Goal: Task Accomplishment & Management: Complete application form

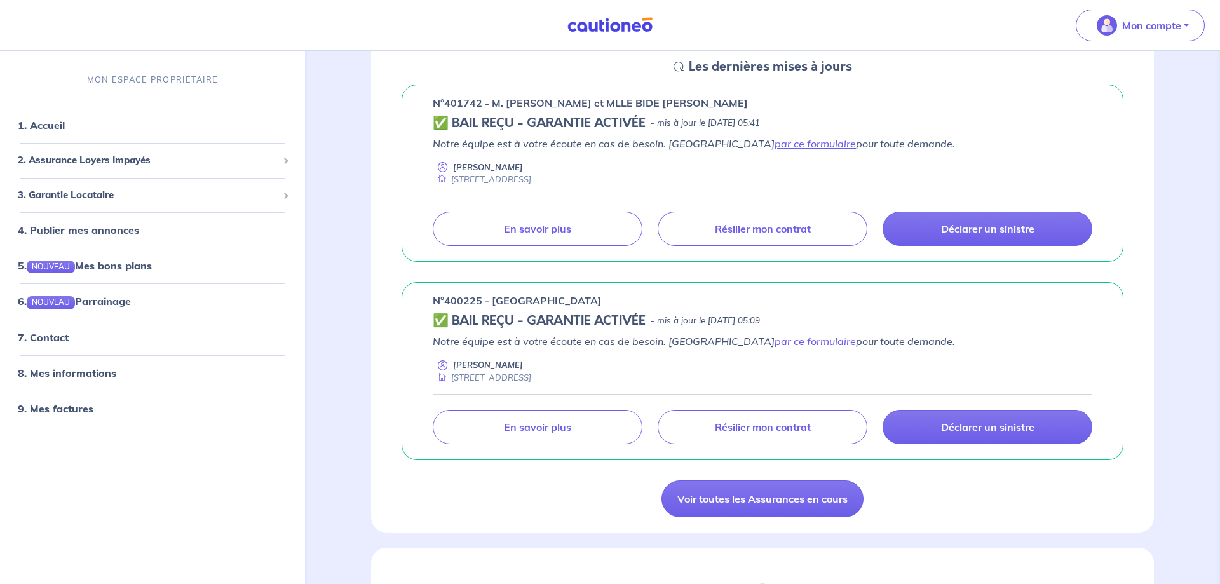
scroll to position [194, 0]
click at [774, 145] on link "par ce formulaire" at bounding box center [814, 144] width 81 height 13
click at [774, 143] on link "par ce formulaire" at bounding box center [814, 144] width 81 height 13
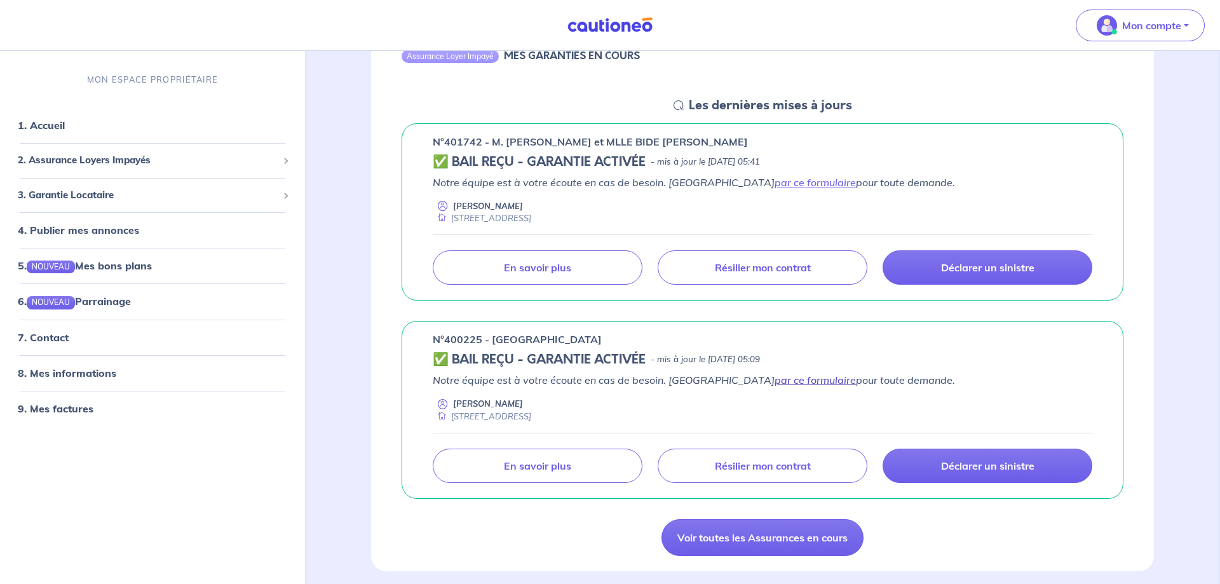
scroll to position [157, 0]
click at [774, 379] on link "par ce formulaire" at bounding box center [814, 379] width 81 height 13
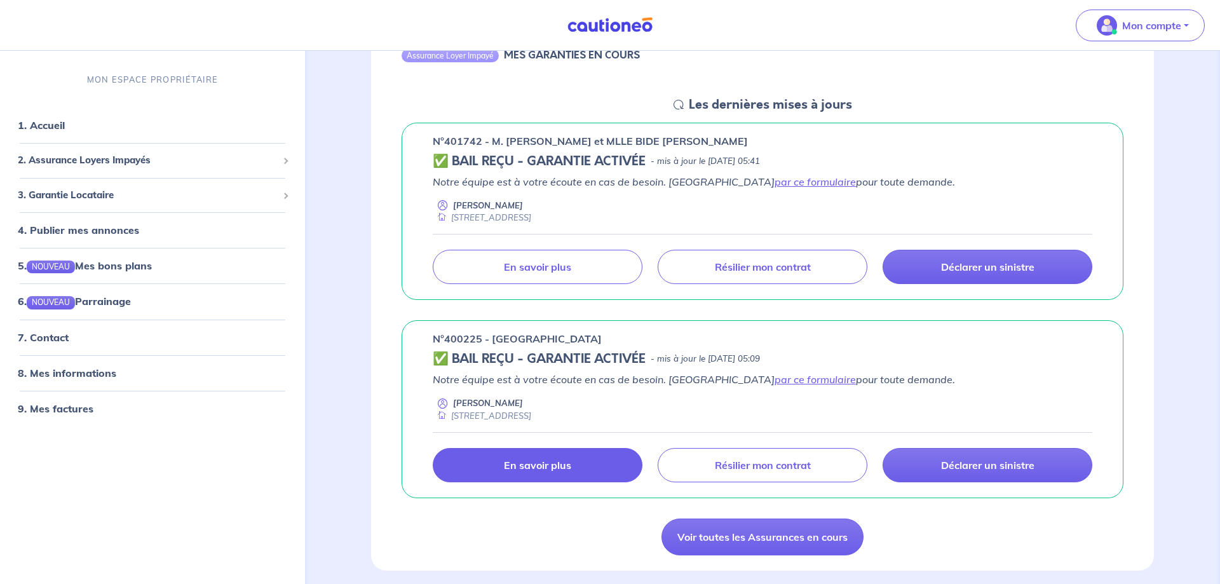
click at [563, 461] on p "En savoir plus" at bounding box center [537, 465] width 67 height 13
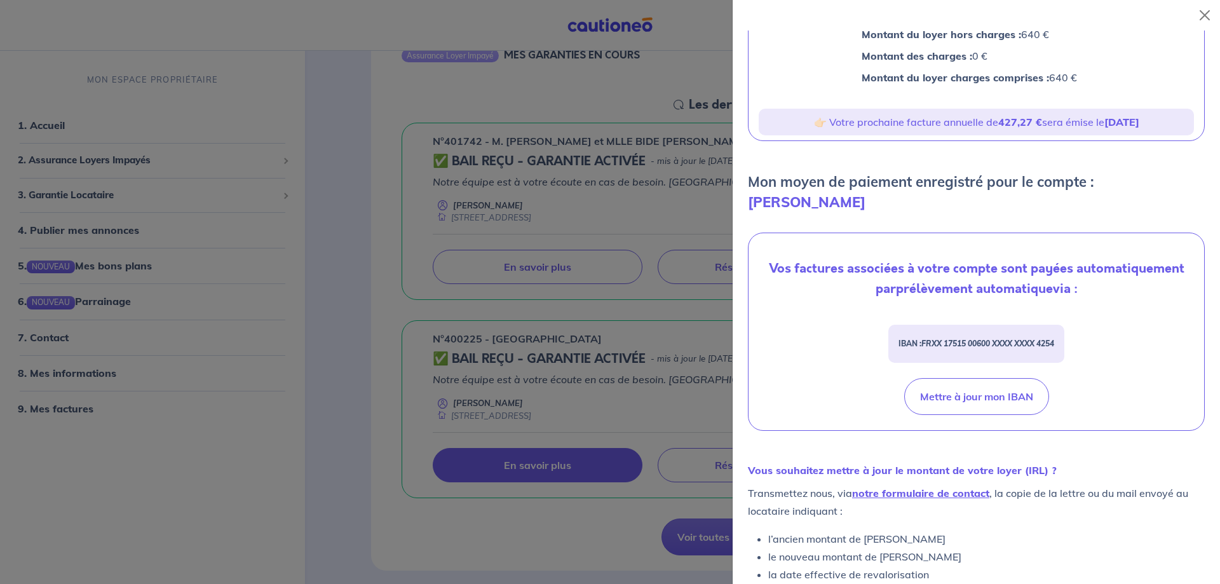
scroll to position [0, 0]
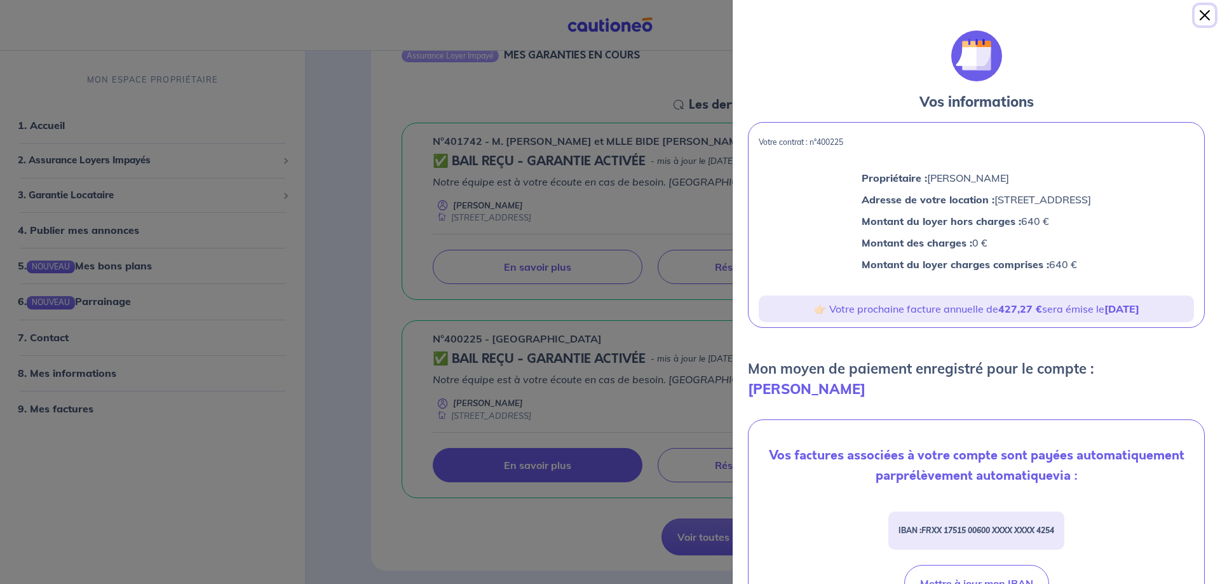
click at [1206, 11] on button "Close" at bounding box center [1204, 15] width 20 height 20
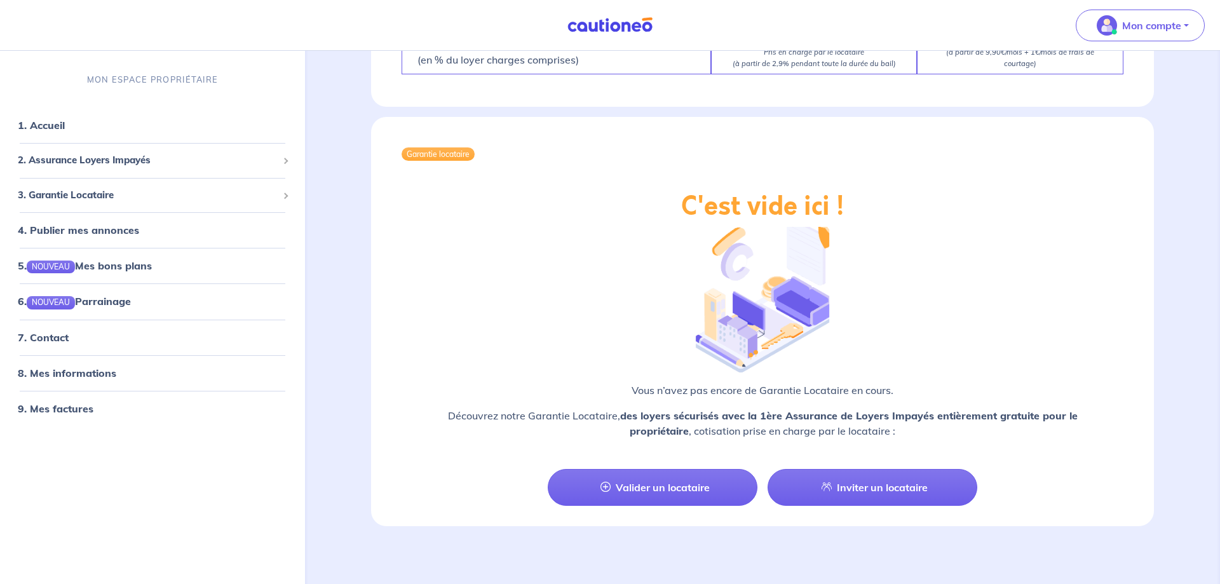
scroll to position [1453, 0]
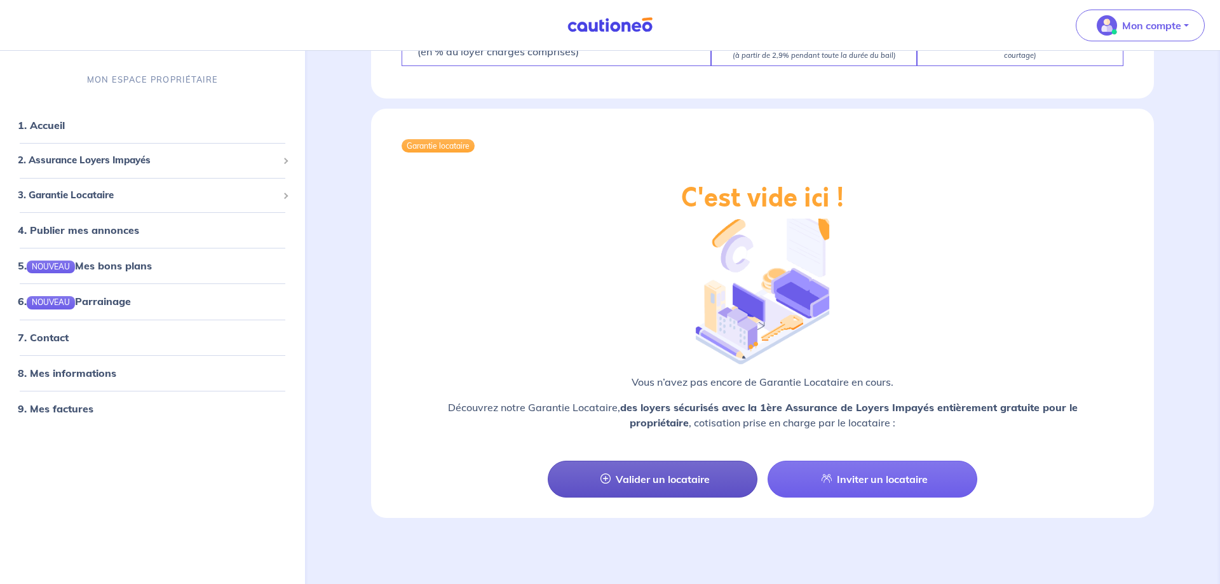
click at [645, 479] on link "Valider un locataire" at bounding box center [653, 479] width 210 height 37
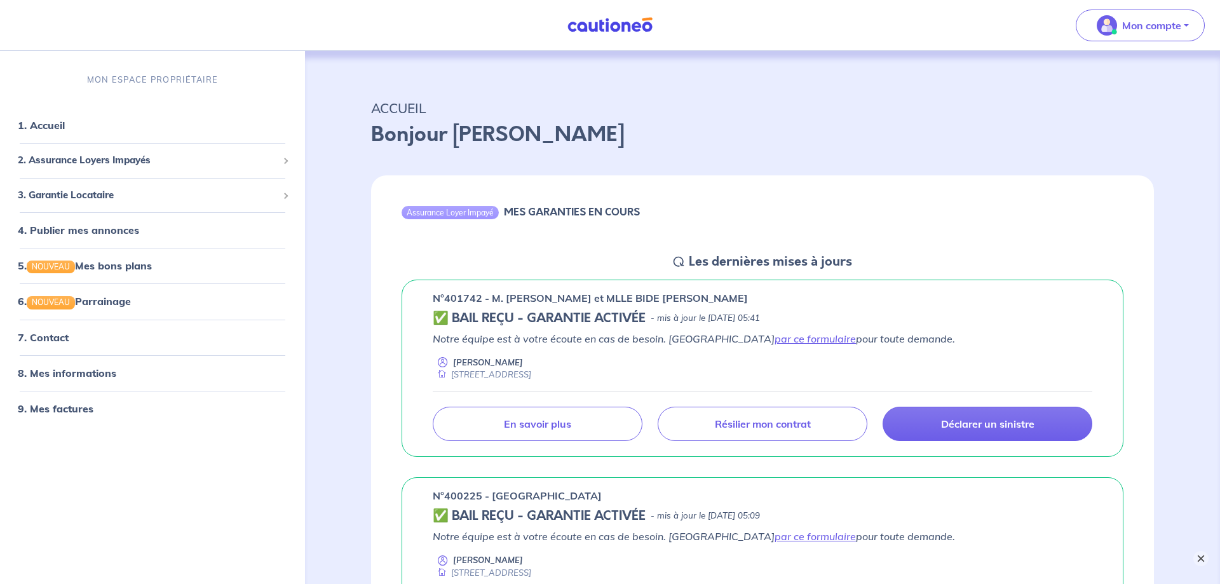
click at [1199, 554] on button "×" at bounding box center [1200, 558] width 15 height 15
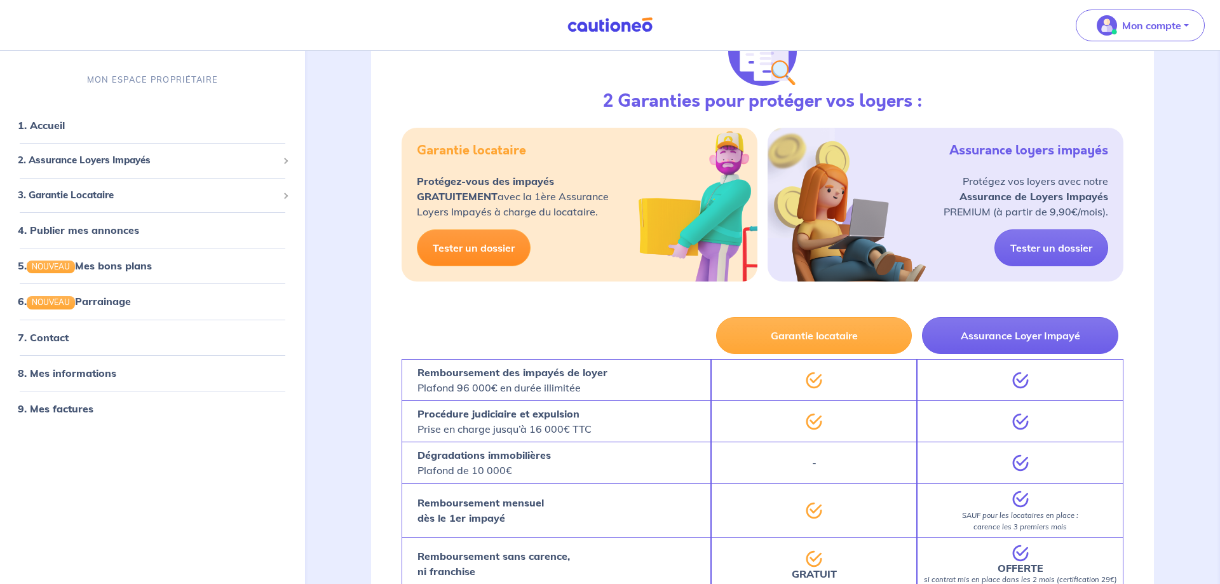
scroll to position [740, 0]
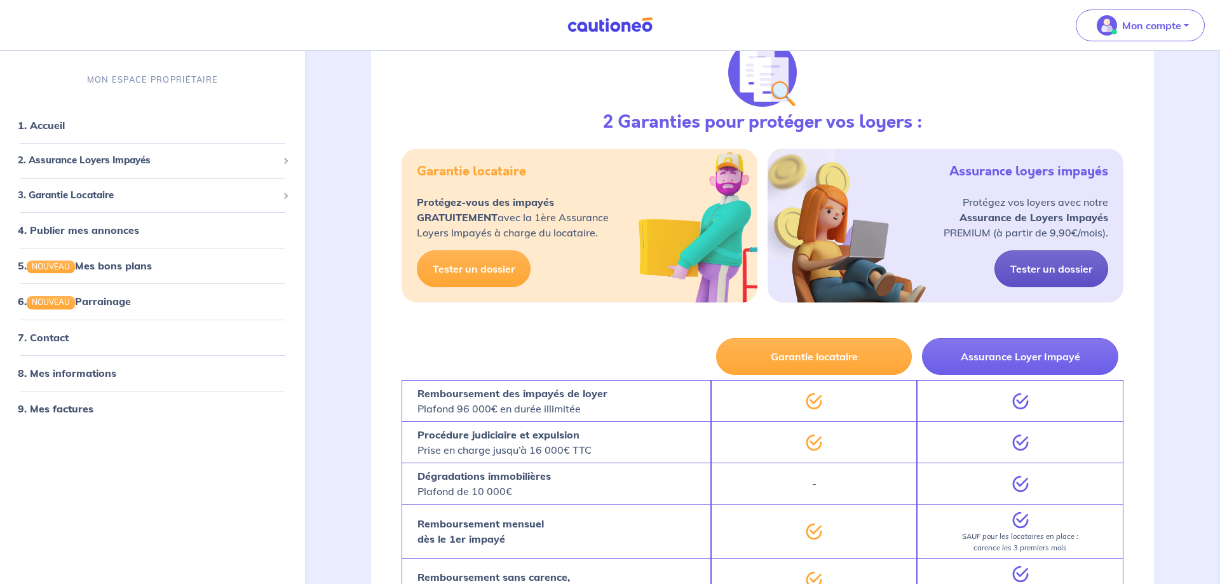
click at [1063, 269] on link "Tester un dossier" at bounding box center [1051, 268] width 114 height 37
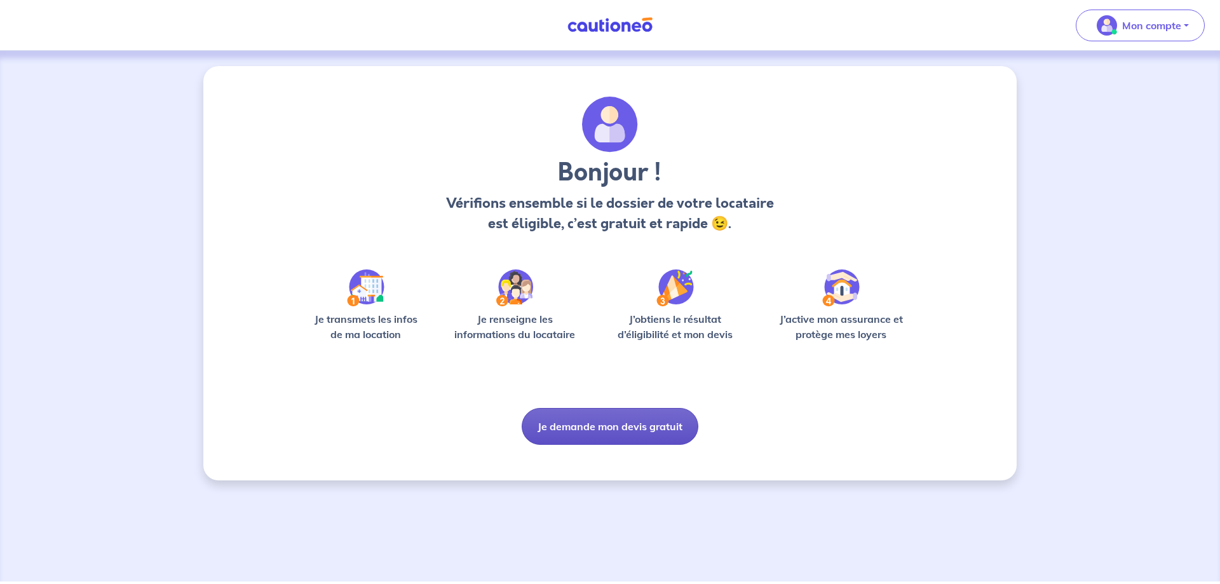
click at [630, 427] on button "Je demande mon devis gratuit" at bounding box center [610, 426] width 177 height 37
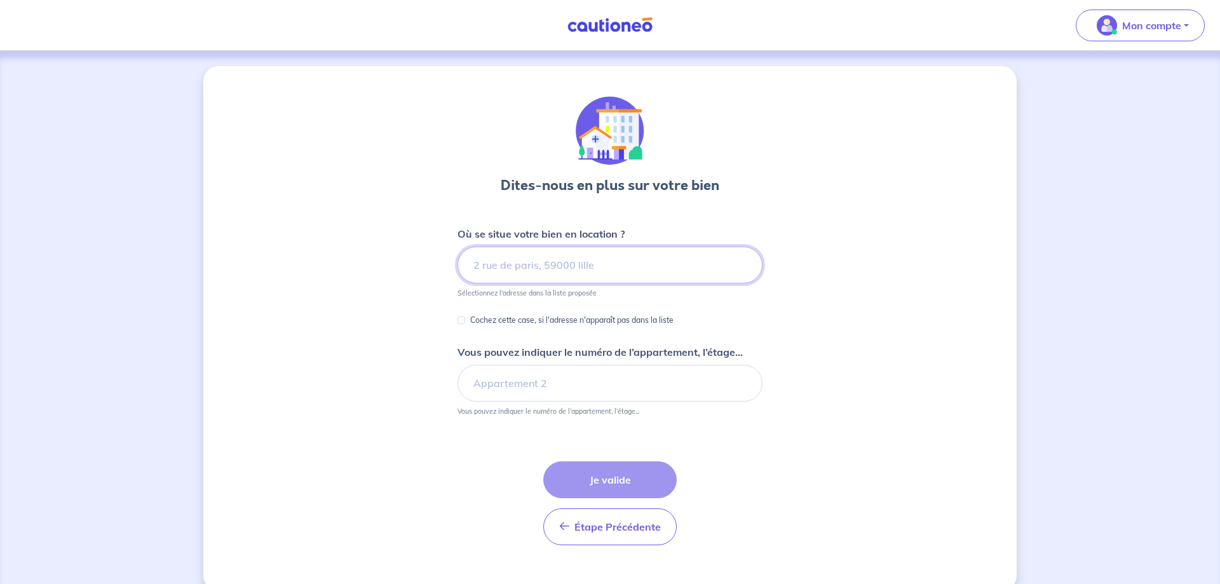
click at [587, 267] on input at bounding box center [609, 264] width 305 height 37
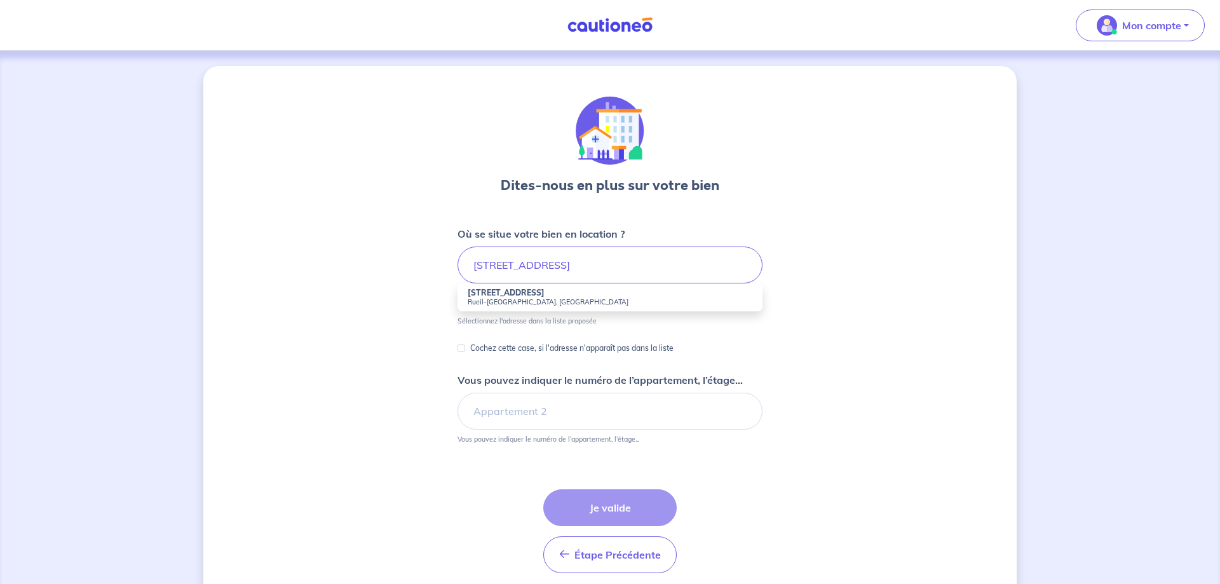
click at [590, 297] on small "Rueil-[GEOGRAPHIC_DATA], [GEOGRAPHIC_DATA]" at bounding box center [610, 301] width 285 height 9
type input "[STREET_ADDRESS]"
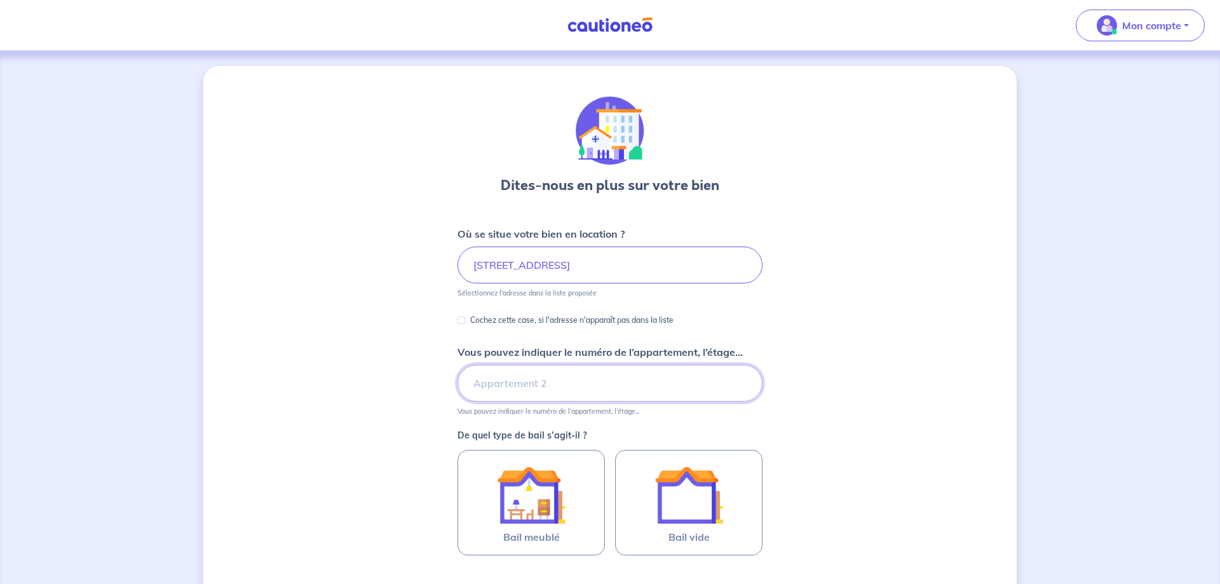
click at [525, 389] on input "Vous pouvez indiquer le numéro de l’appartement, l’étage..." at bounding box center [609, 383] width 305 height 37
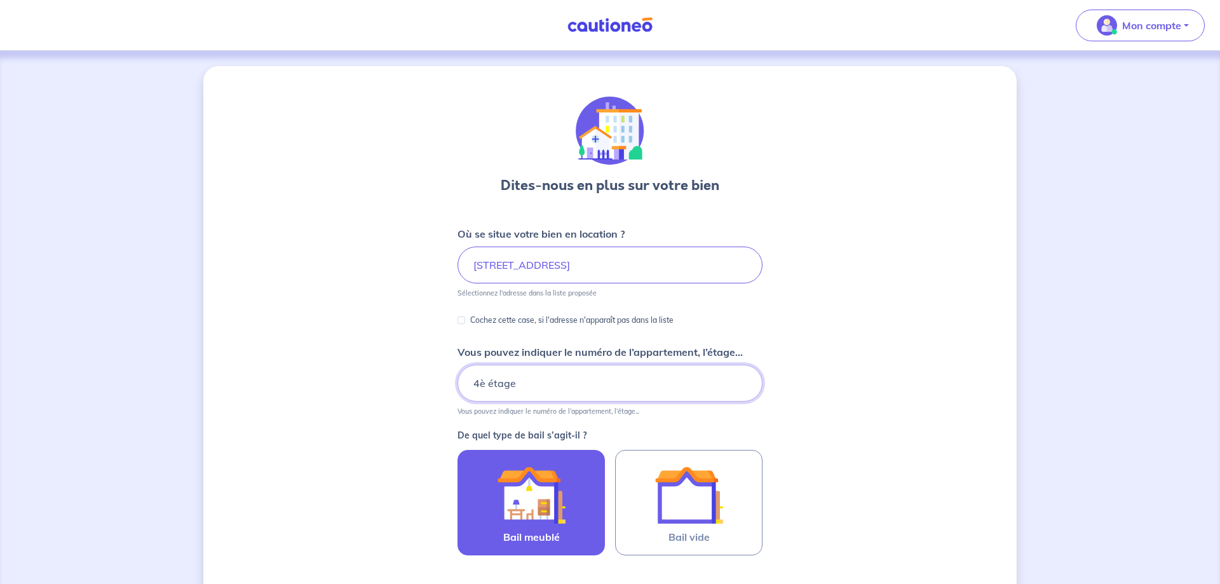
type input "4è étage"
click at [519, 497] on img at bounding box center [531, 495] width 69 height 69
click at [0, 0] on input "Bail meublé" at bounding box center [0, 0] width 0 height 0
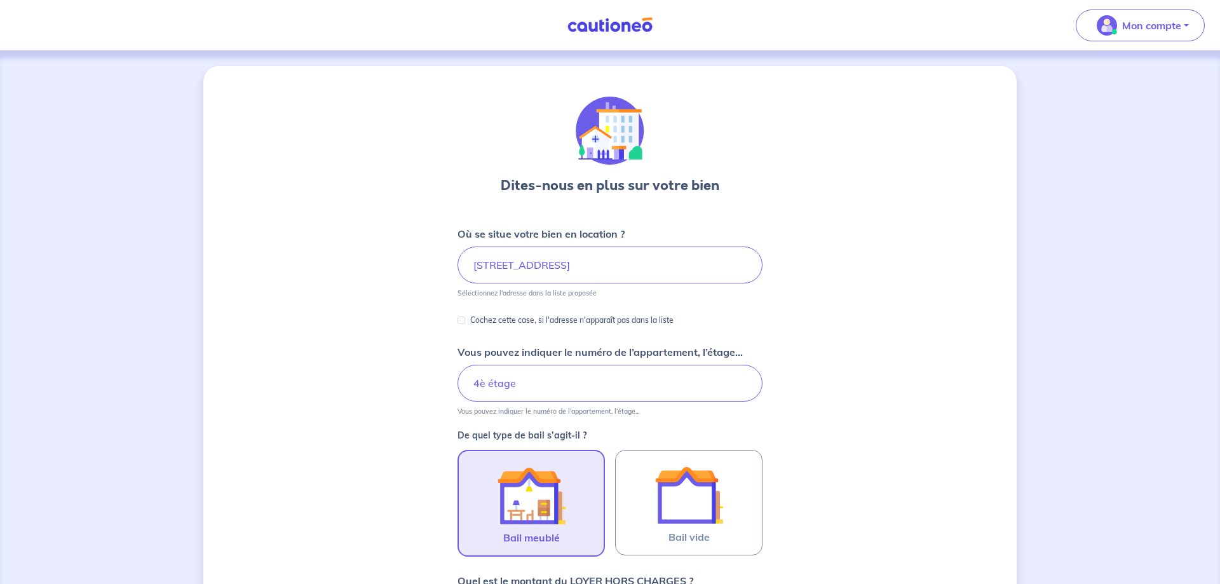
scroll to position [320, 0]
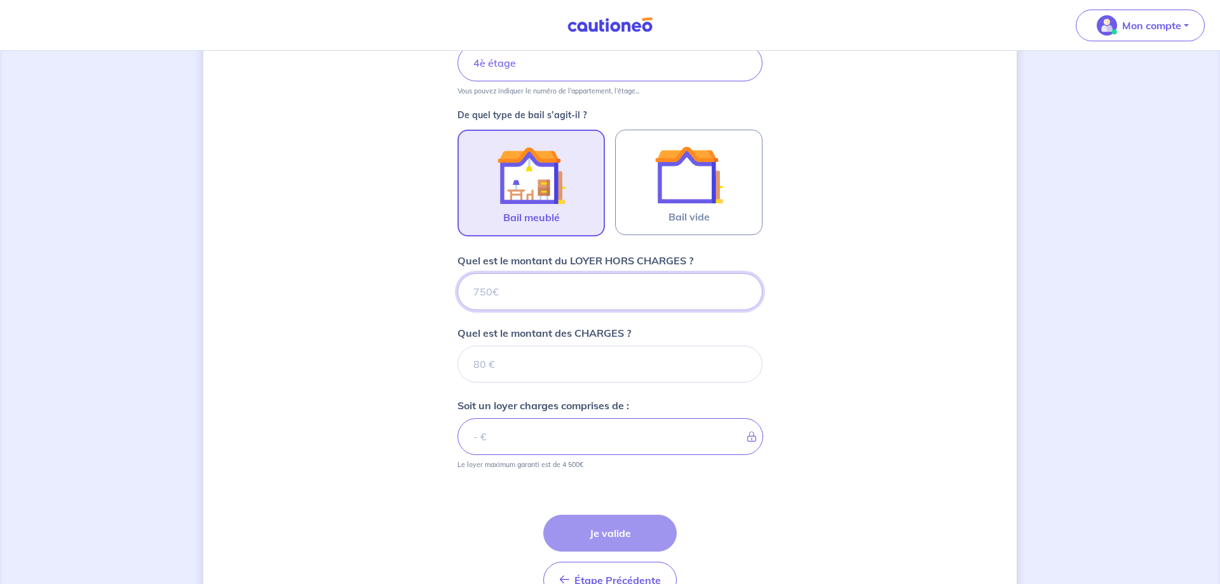
drag, startPoint x: 517, startPoint y: 295, endPoint x: 441, endPoint y: 290, distance: 75.8
click at [457, 290] on input "Quel est le montant du LOYER HORS CHARGES ?" at bounding box center [609, 291] width 305 height 37
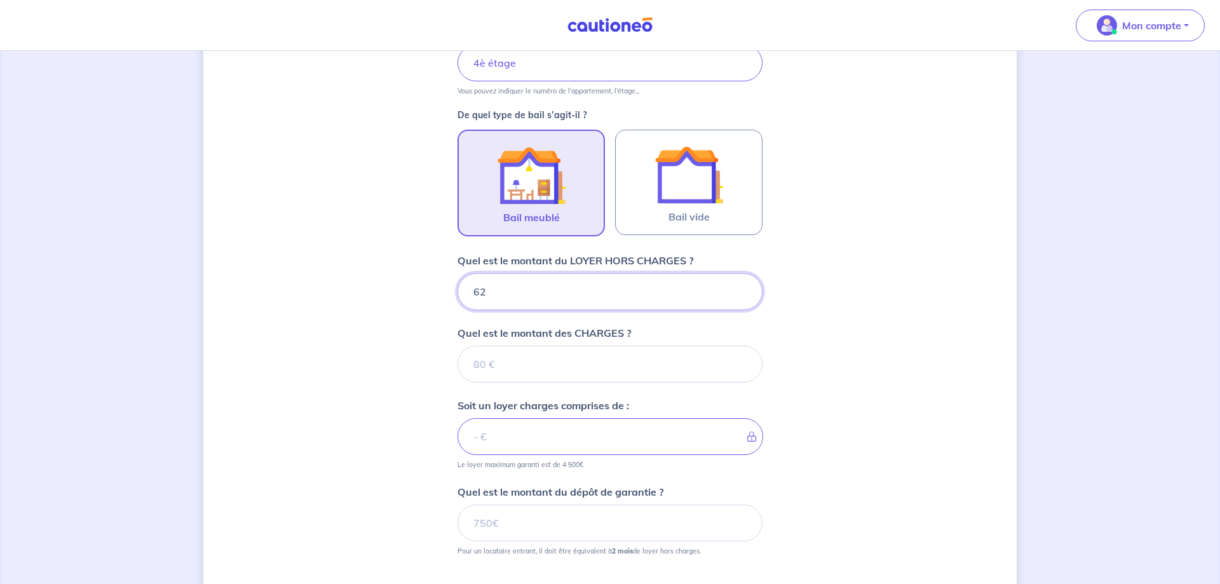
type input "625"
drag, startPoint x: 505, startPoint y: 365, endPoint x: 456, endPoint y: 360, distance: 49.2
click at [457, 360] on input "Quel est le montant des CHARGES ?" at bounding box center [609, 364] width 305 height 37
type input "70"
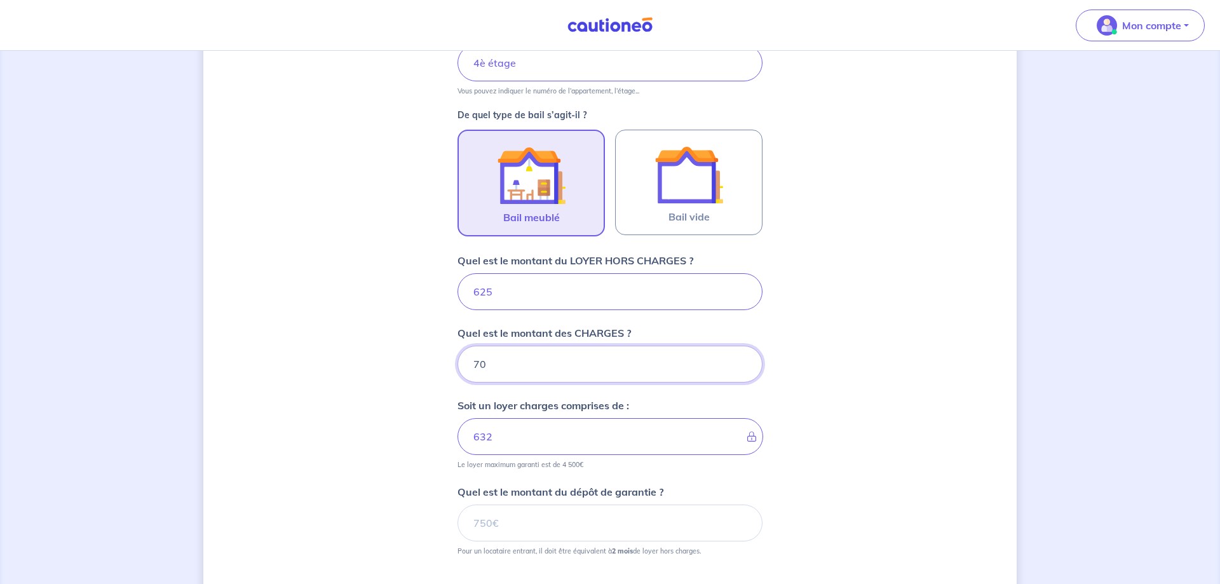
type input "695"
click at [479, 365] on input "70" at bounding box center [609, 364] width 305 height 37
type input "80"
type input "705"
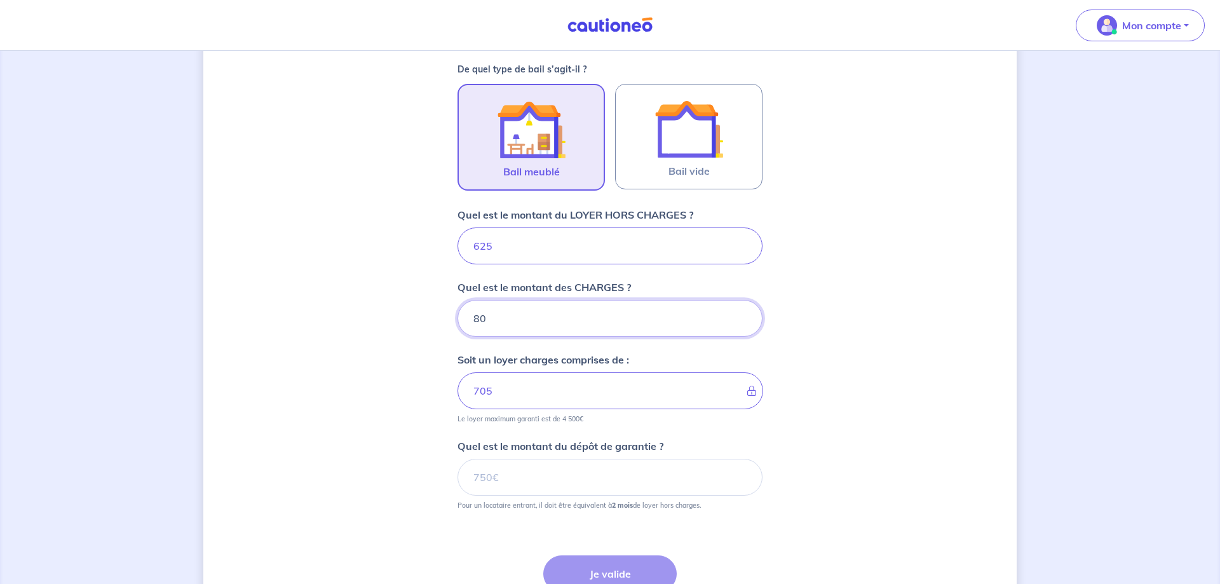
scroll to position [385, 0]
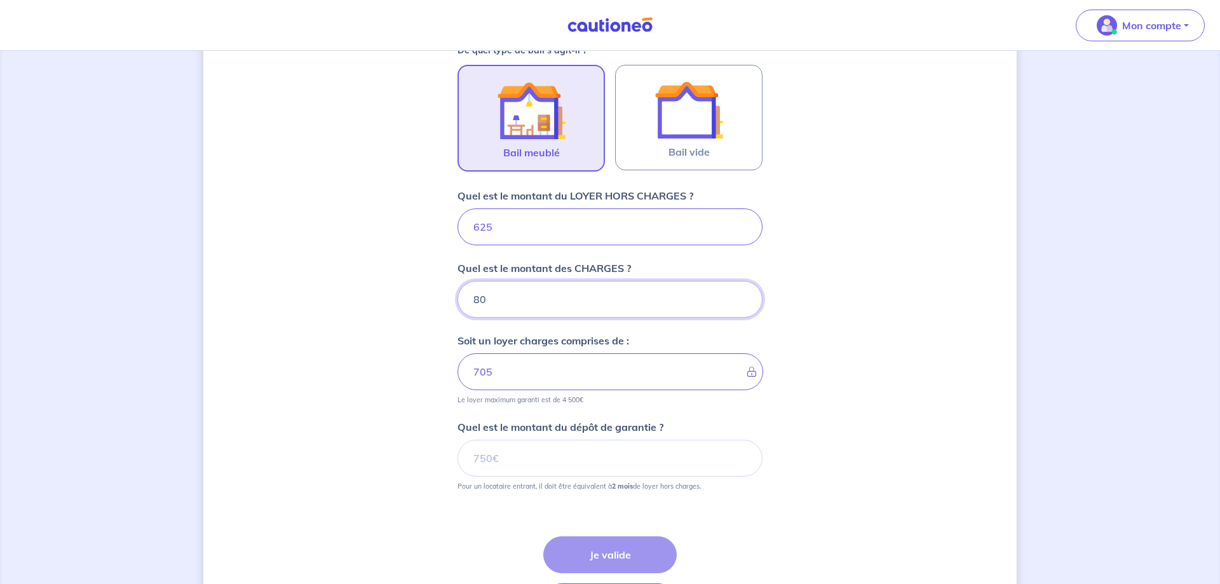
type input "80"
drag, startPoint x: 504, startPoint y: 457, endPoint x: 451, endPoint y: 464, distance: 53.2
click at [457, 464] on input "Quel est le montant du dépôt de garantie ?" at bounding box center [609, 458] width 305 height 37
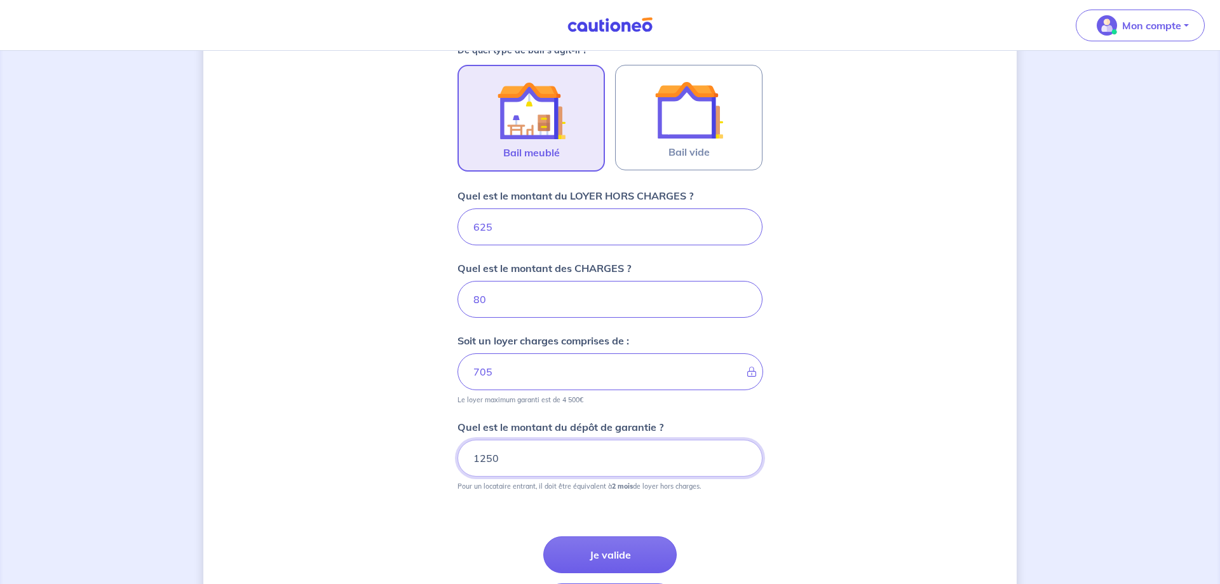
scroll to position [482, 0]
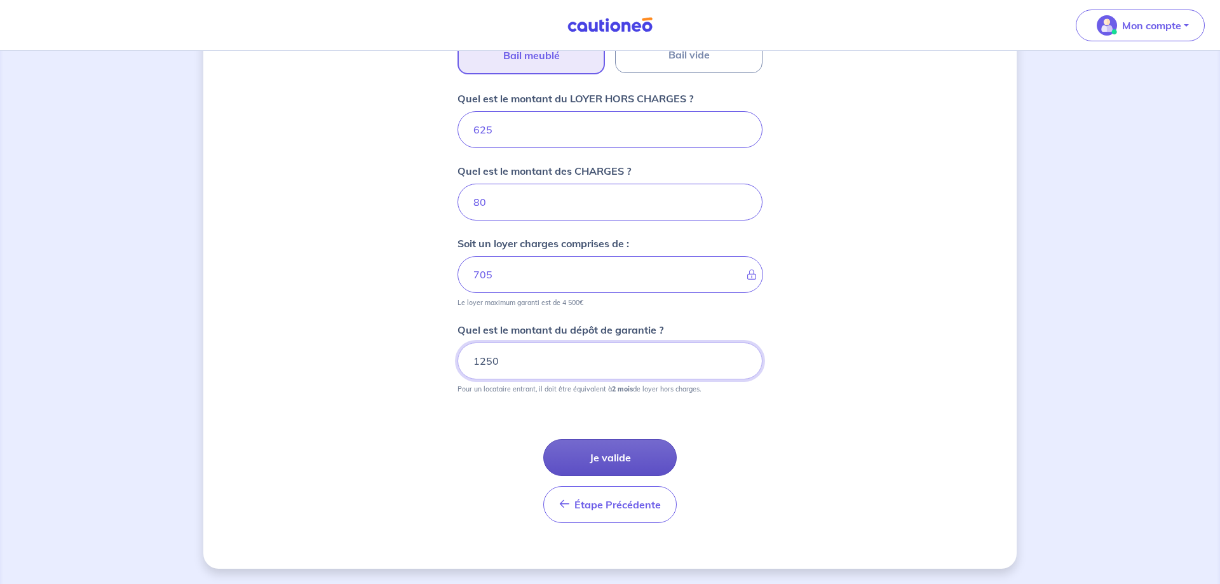
type input "1250"
click at [588, 452] on button "Je valide" at bounding box center [609, 457] width 133 height 37
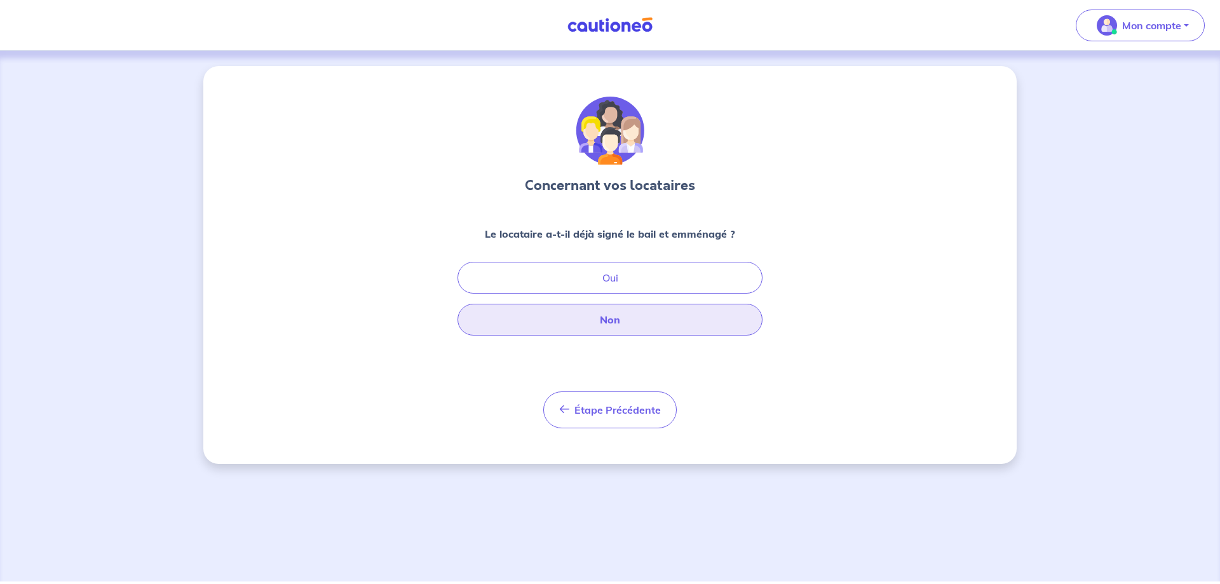
click at [598, 321] on button "Non" at bounding box center [609, 320] width 305 height 32
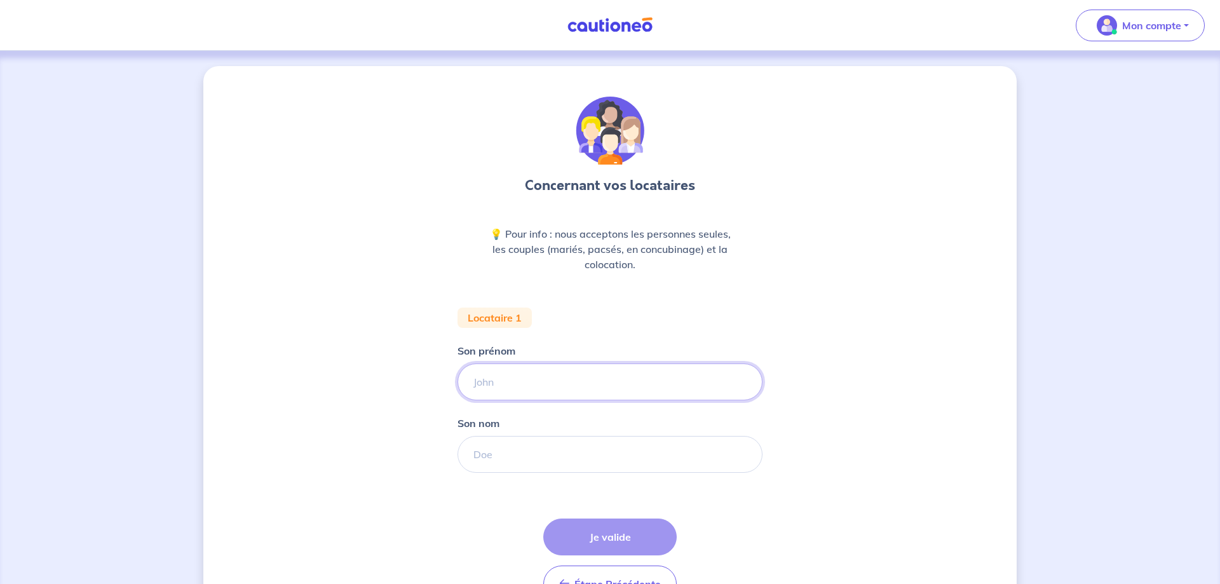
click at [506, 383] on input "Son prénom" at bounding box center [609, 381] width 305 height 37
type input "C"
type input "Issa"
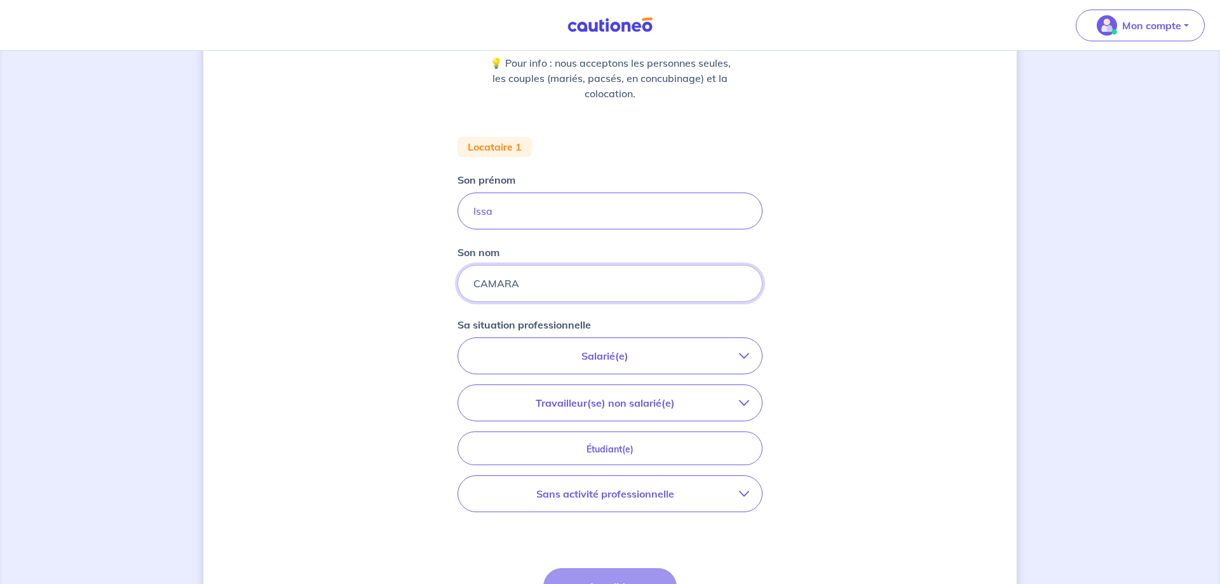
scroll to position [194, 0]
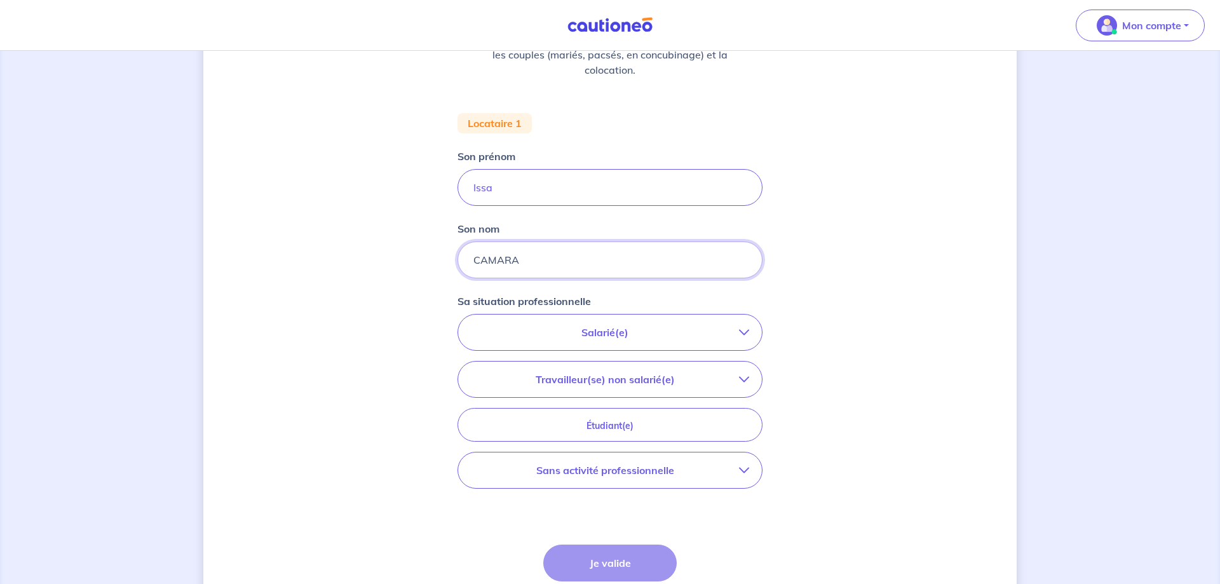
type input "CAMARA"
click at [740, 337] on icon "button" at bounding box center [744, 332] width 10 height 10
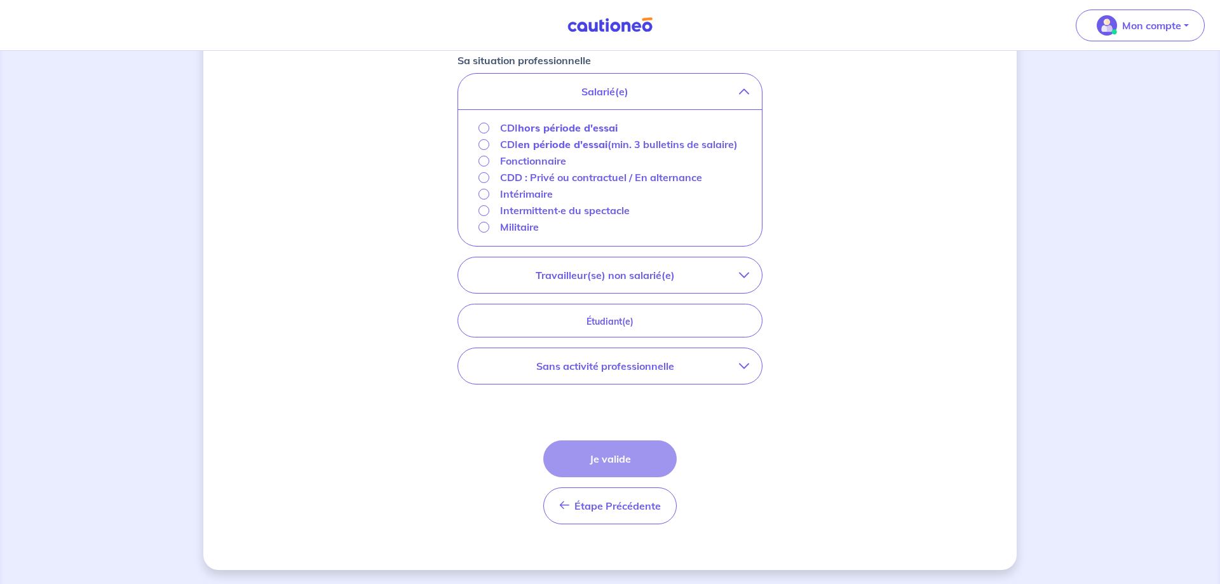
scroll to position [452, 0]
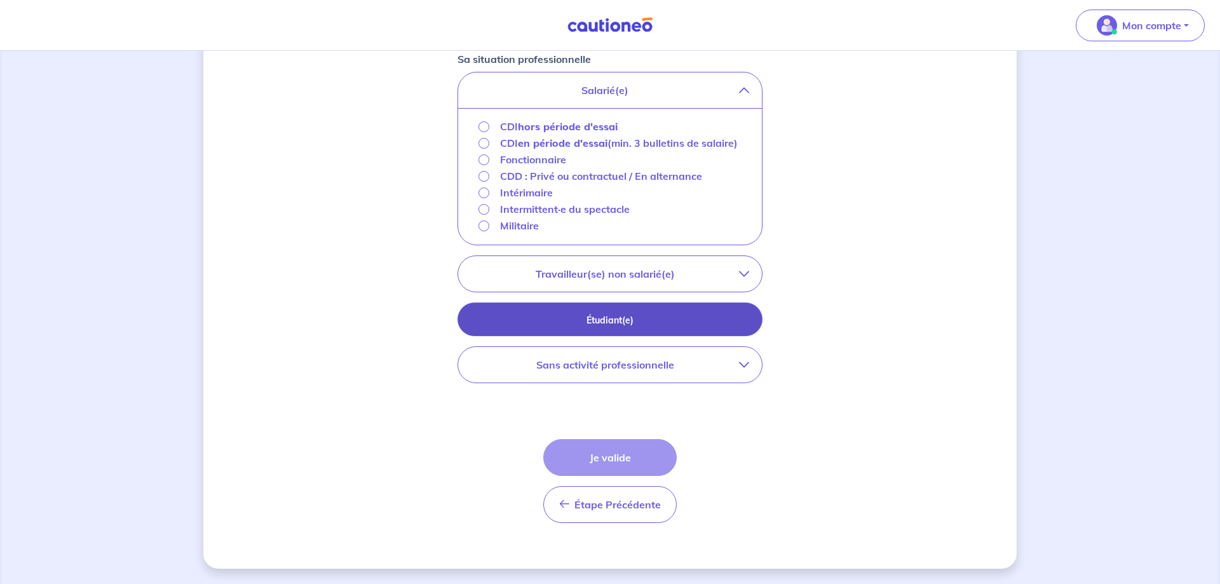
click at [689, 331] on button "Étudiant(e)" at bounding box center [609, 319] width 305 height 34
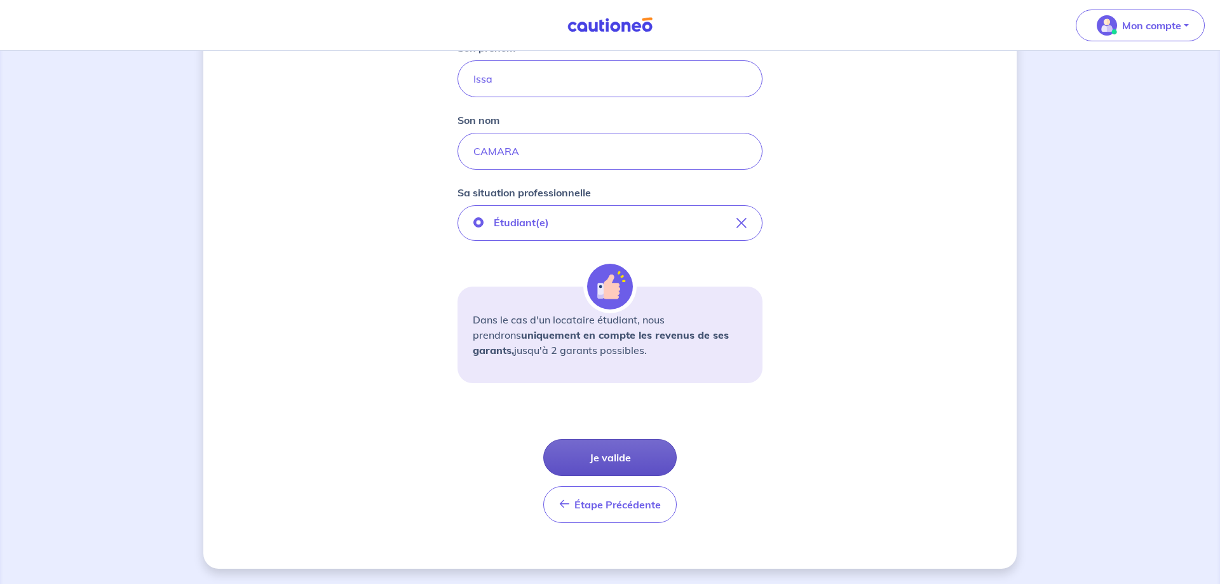
click at [623, 449] on button "Je valide" at bounding box center [609, 457] width 133 height 37
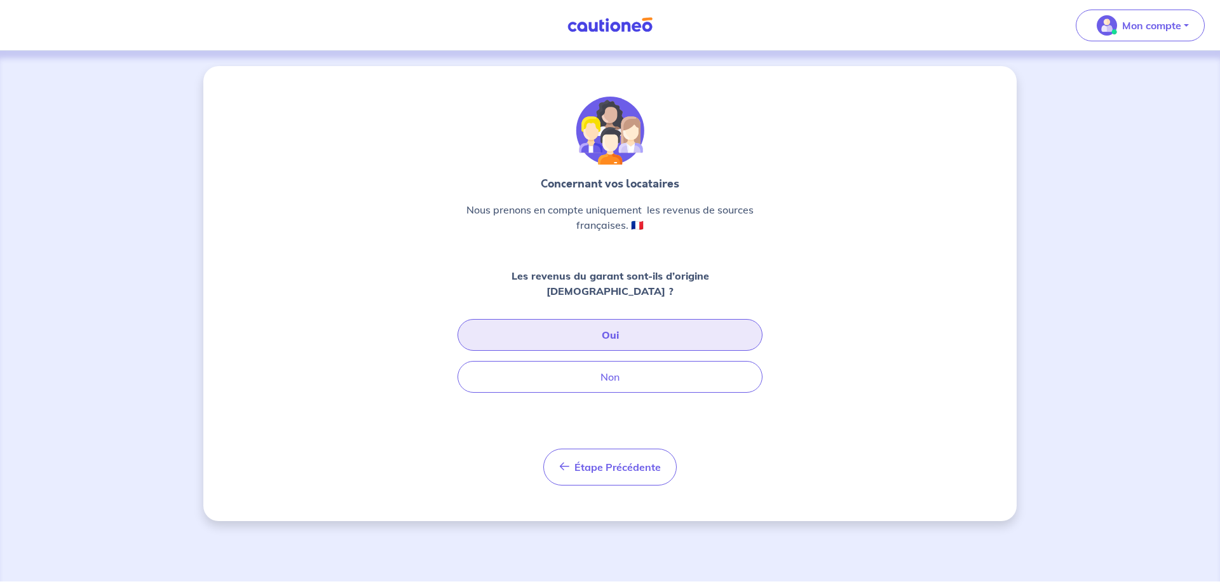
click at [595, 323] on button "Oui" at bounding box center [609, 335] width 305 height 32
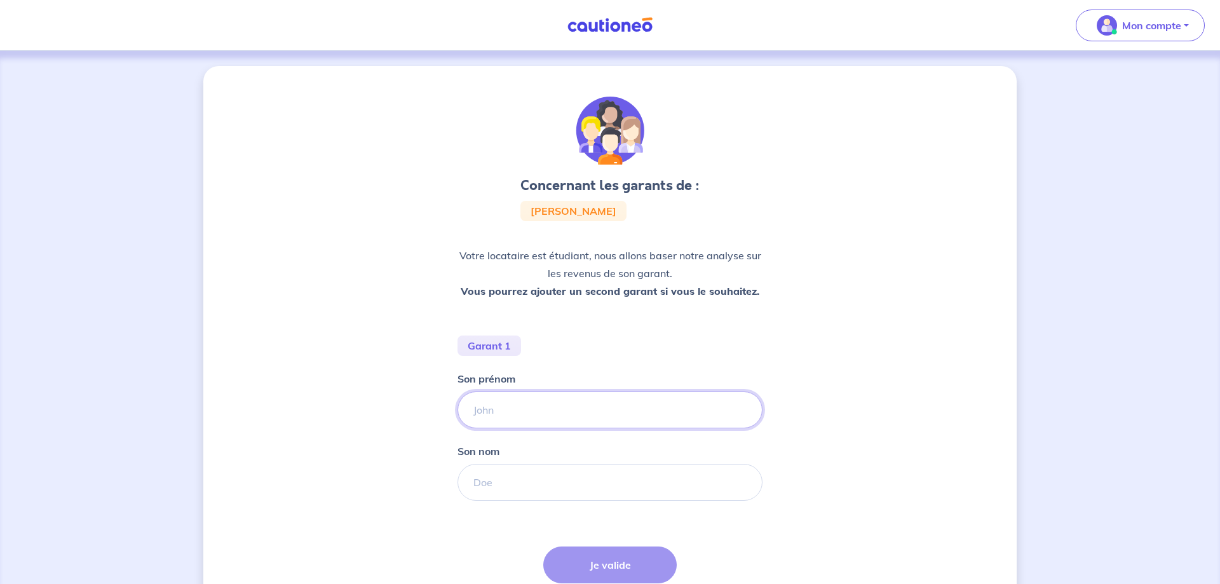
click at [511, 416] on input "Son prénom" at bounding box center [609, 409] width 305 height 37
type input "Q"
type input "[PERSON_NAME]"
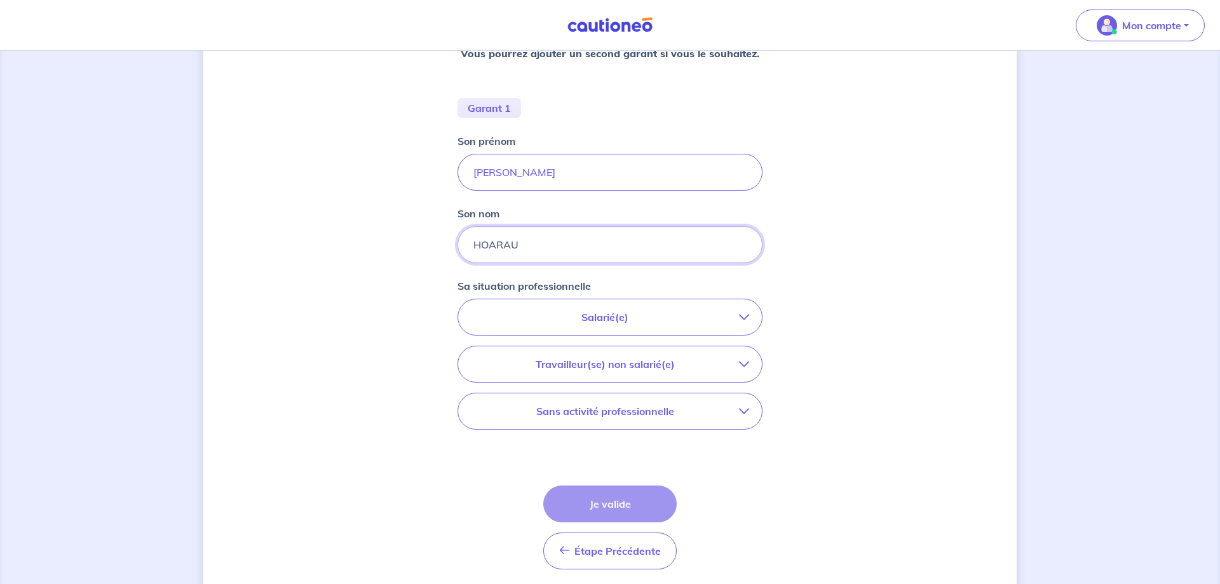
scroll to position [284, 0]
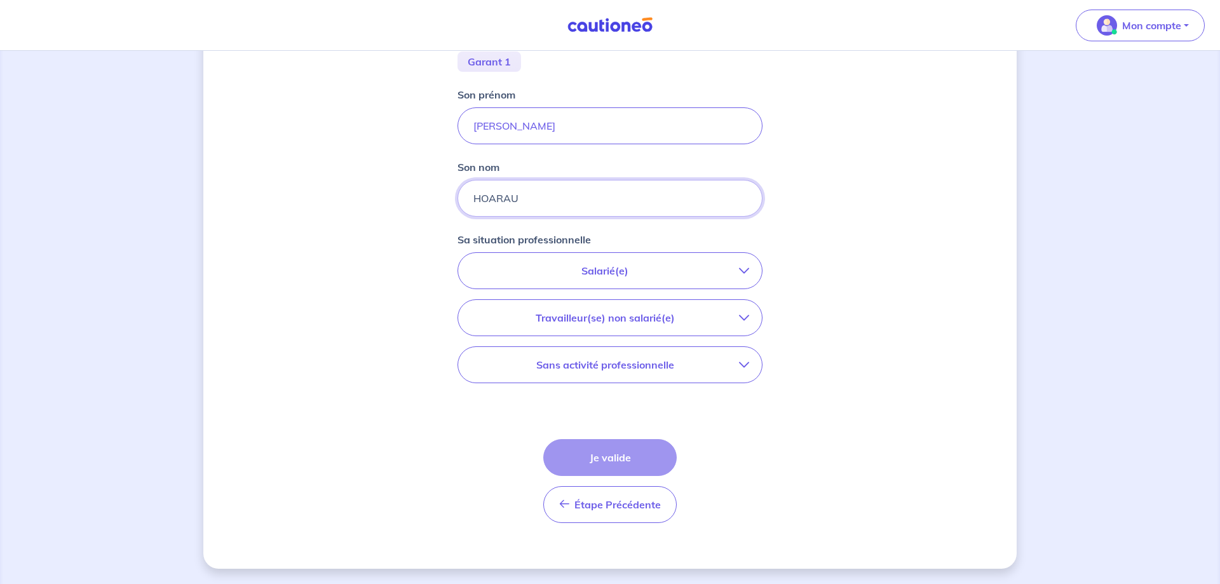
type input "HOARAU"
click at [737, 274] on p "Salarié(e)" at bounding box center [605, 270] width 268 height 15
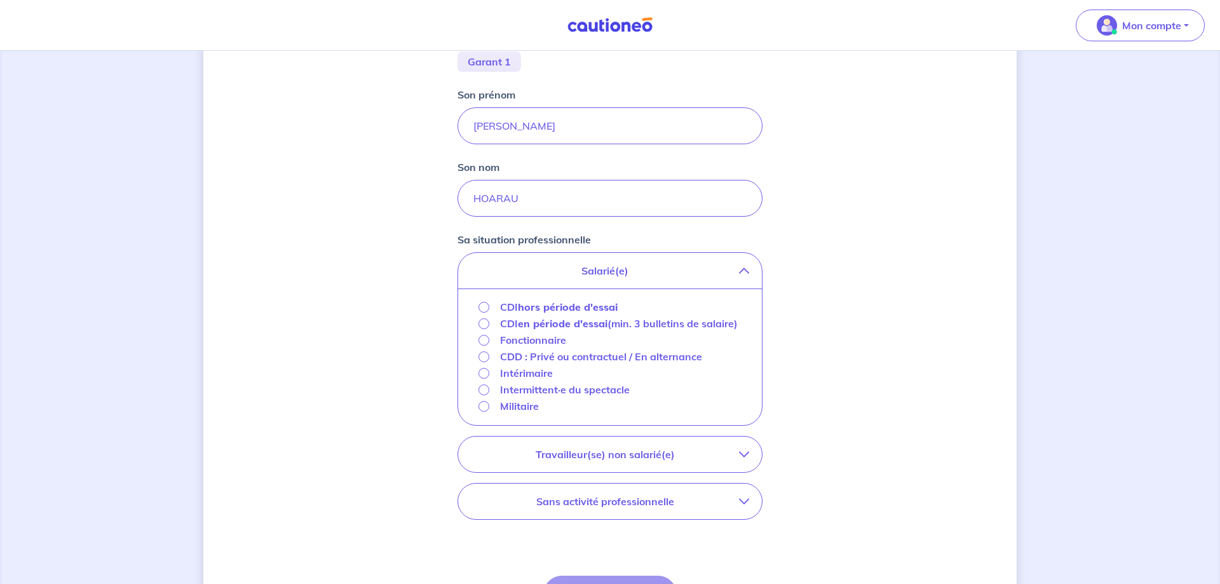
click at [551, 304] on strong "hors période d'essai" at bounding box center [568, 306] width 100 height 13
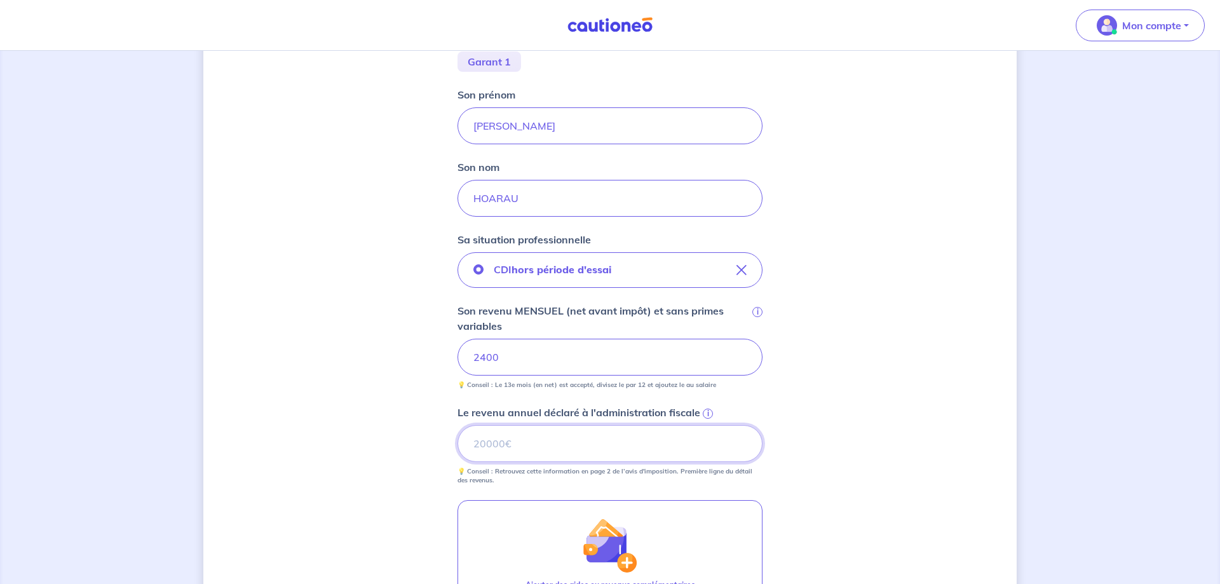
click at [557, 452] on input "Le revenu annuel déclaré à l'administration fiscale i" at bounding box center [609, 443] width 305 height 37
click at [704, 414] on span "i" at bounding box center [708, 413] width 10 height 10
click at [704, 425] on input "Le revenu annuel déclaré à l'administration fiscale i" at bounding box center [609, 443] width 305 height 37
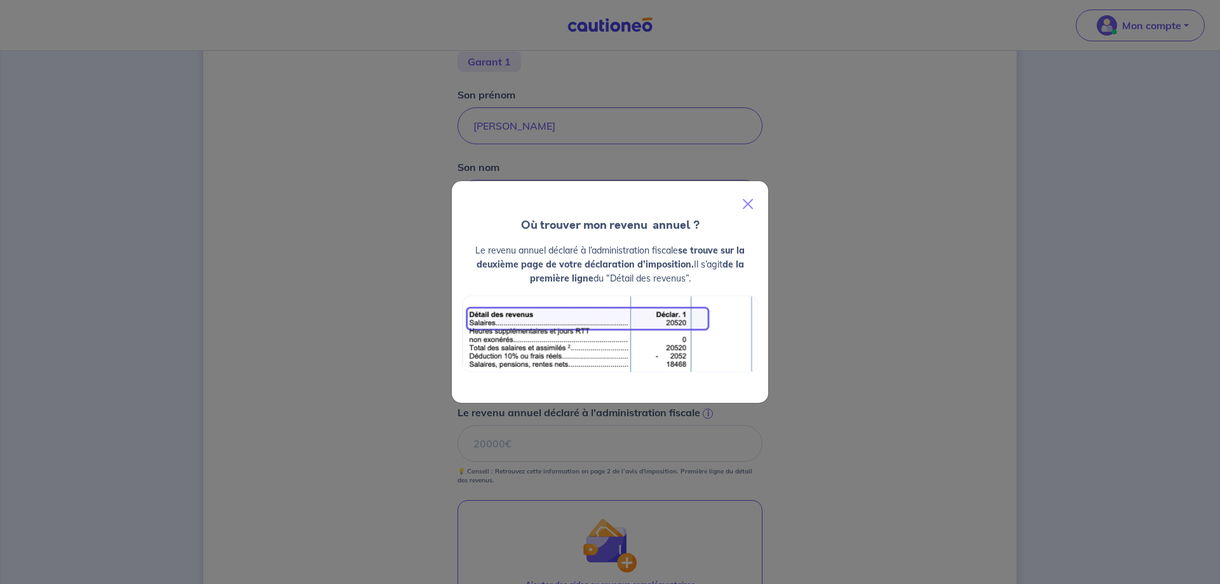
click at [318, 360] on div "Où trouver mon revenu  annuel ? Le revenu annuel déclaré à l’administration fis…" at bounding box center [610, 292] width 1220 height 584
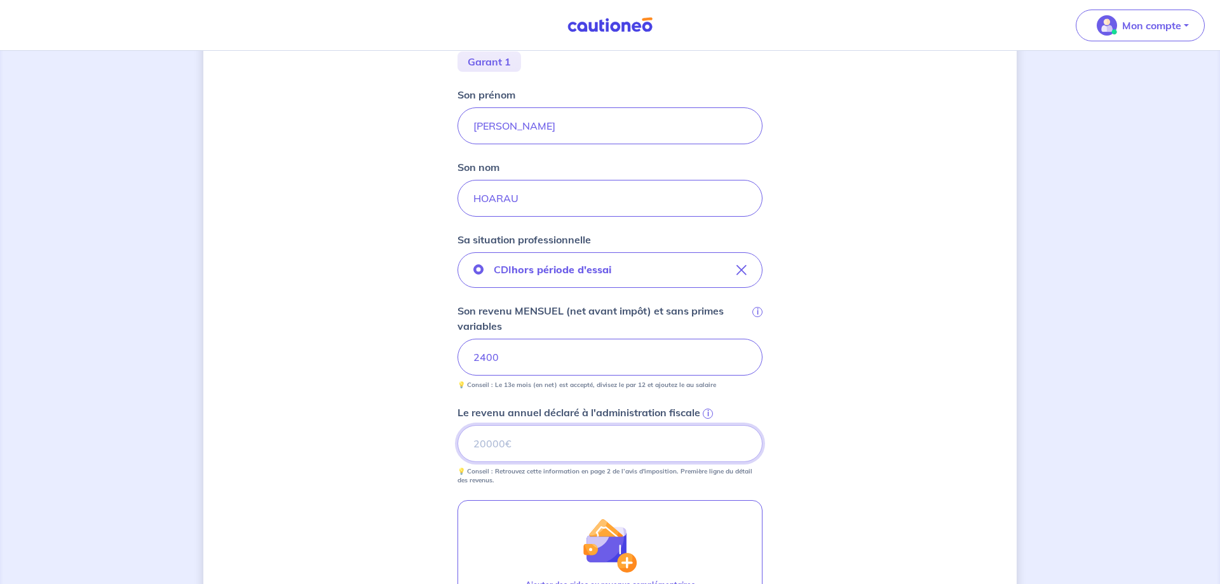
click at [550, 447] on input "Le revenu annuel déclaré à l'administration fiscale i" at bounding box center [609, 443] width 305 height 37
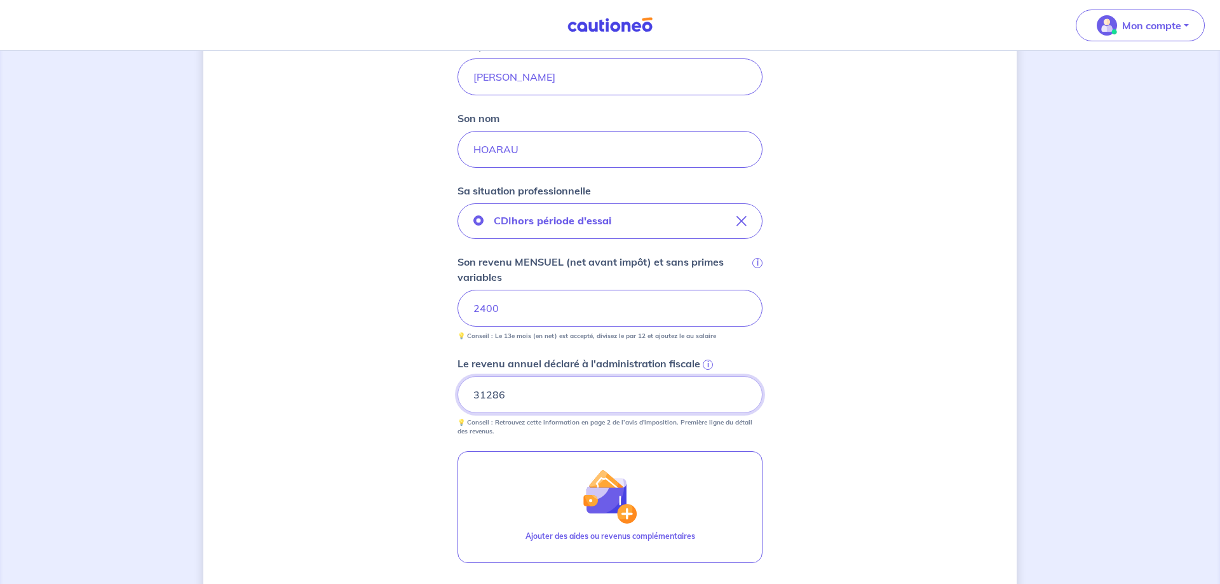
scroll to position [518, 0]
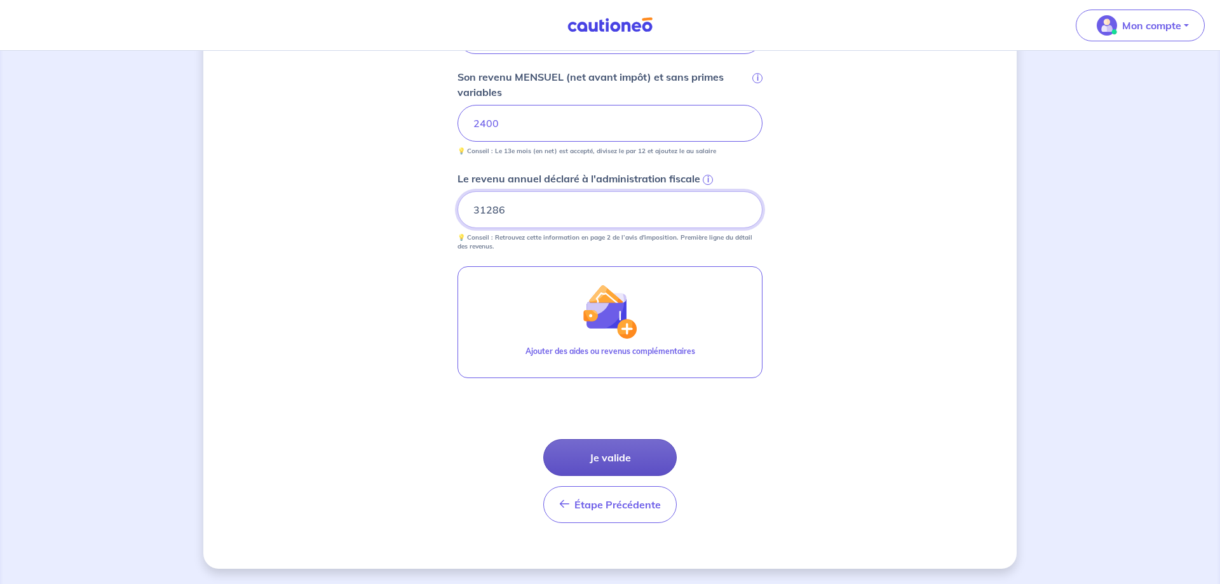
type input "31286"
click at [624, 463] on button "Je valide" at bounding box center [609, 457] width 133 height 37
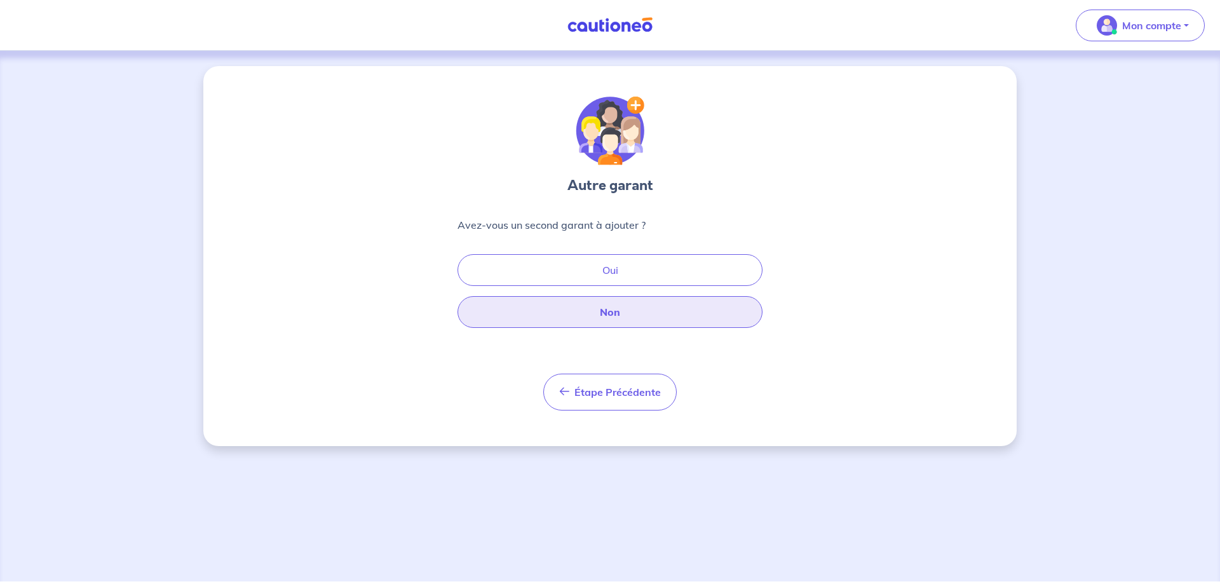
click at [600, 316] on button "Non" at bounding box center [609, 312] width 305 height 32
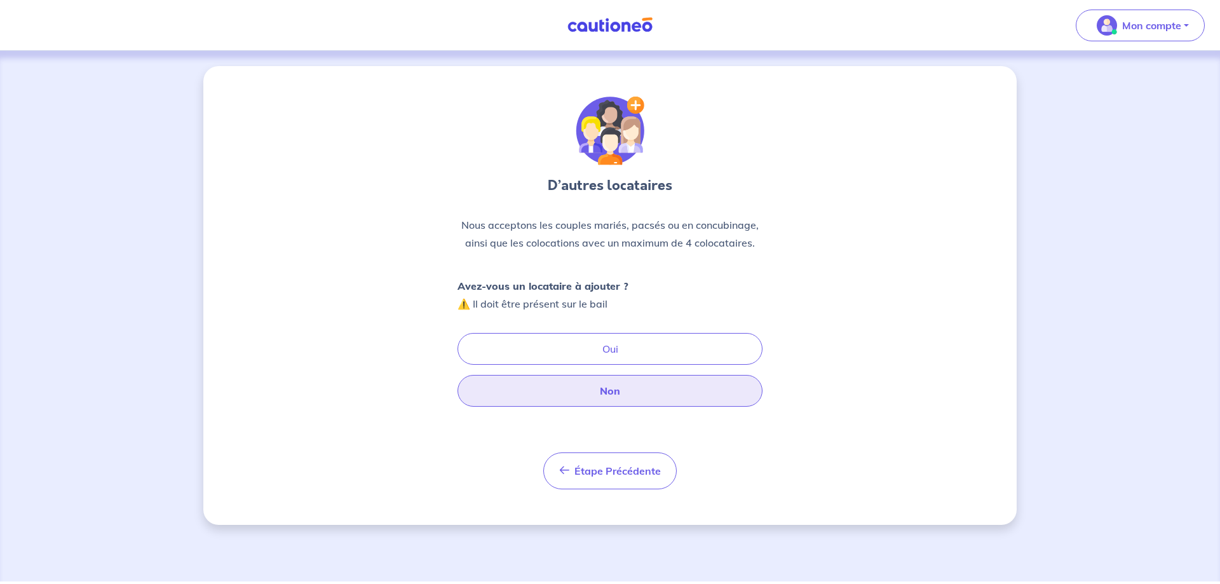
click at [619, 391] on button "Non" at bounding box center [609, 391] width 305 height 32
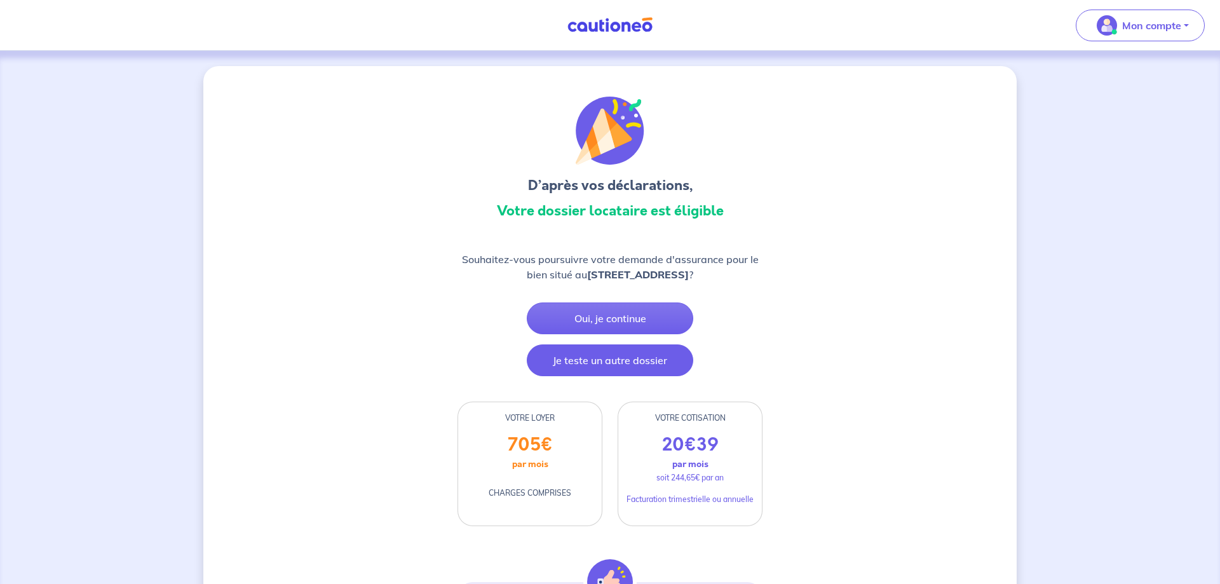
click at [643, 367] on button "Je teste un autre dossier" at bounding box center [610, 360] width 166 height 32
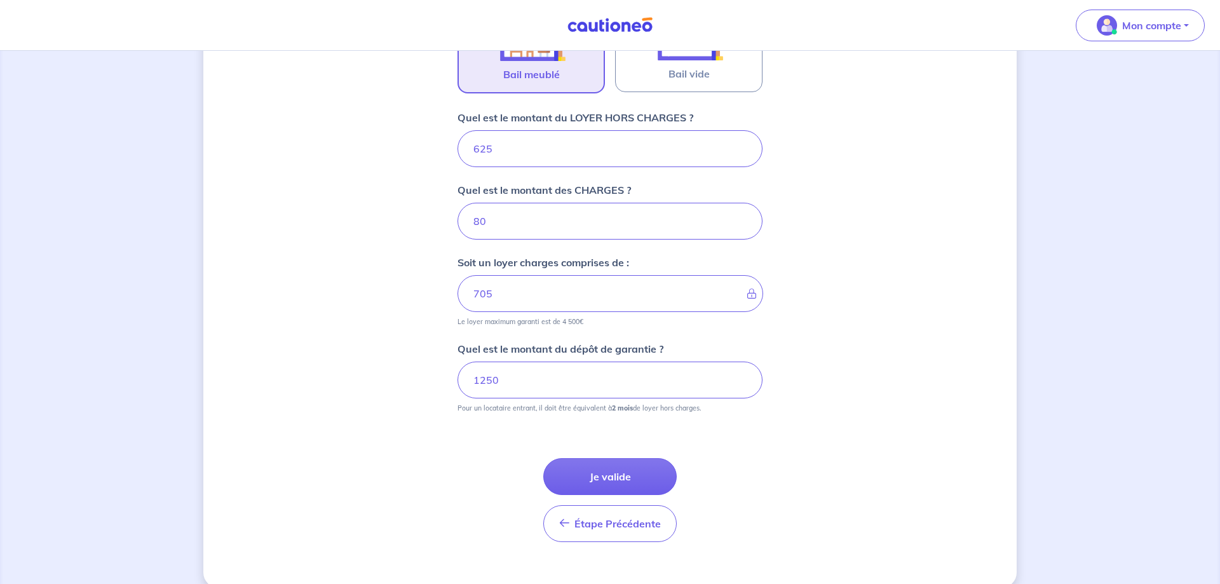
scroll to position [482, 0]
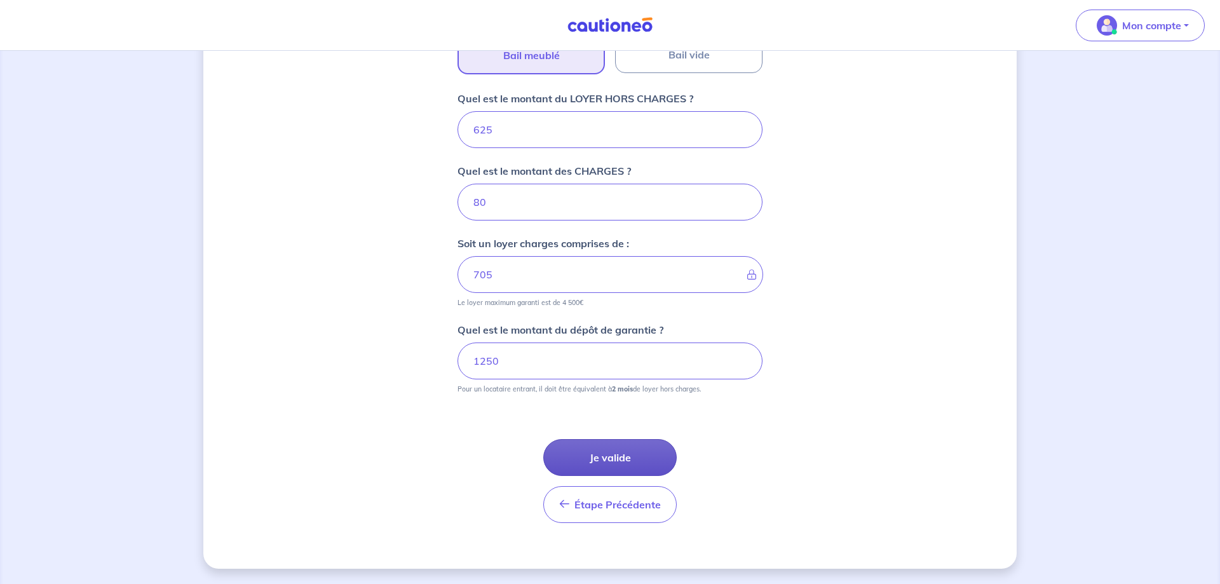
click at [607, 451] on button "Je valide" at bounding box center [609, 457] width 133 height 37
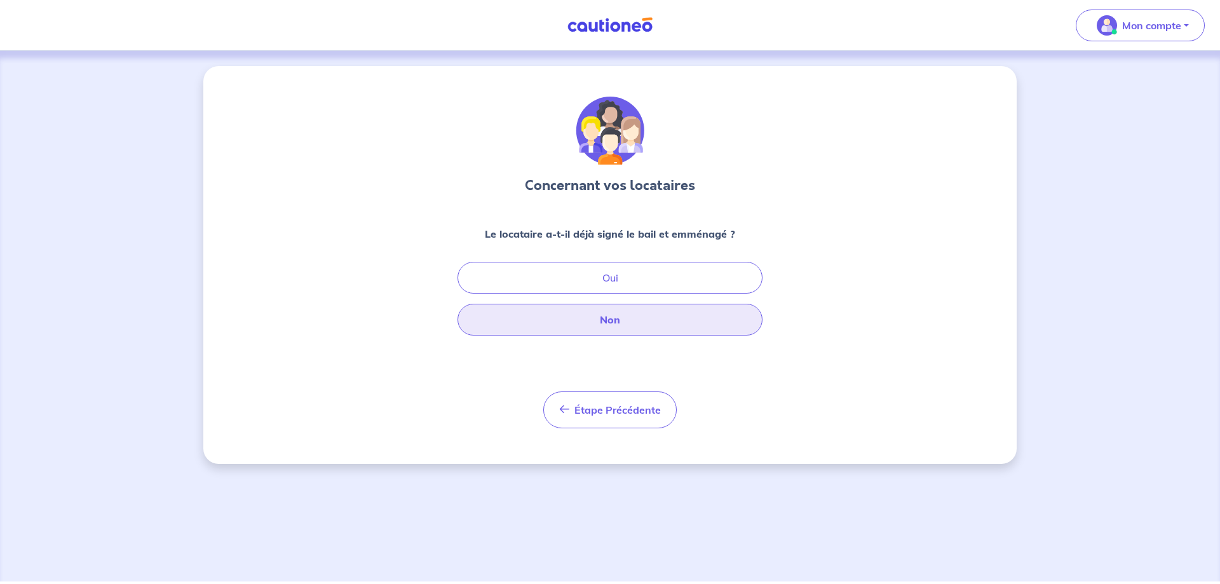
click at [623, 319] on button "Non" at bounding box center [609, 320] width 305 height 32
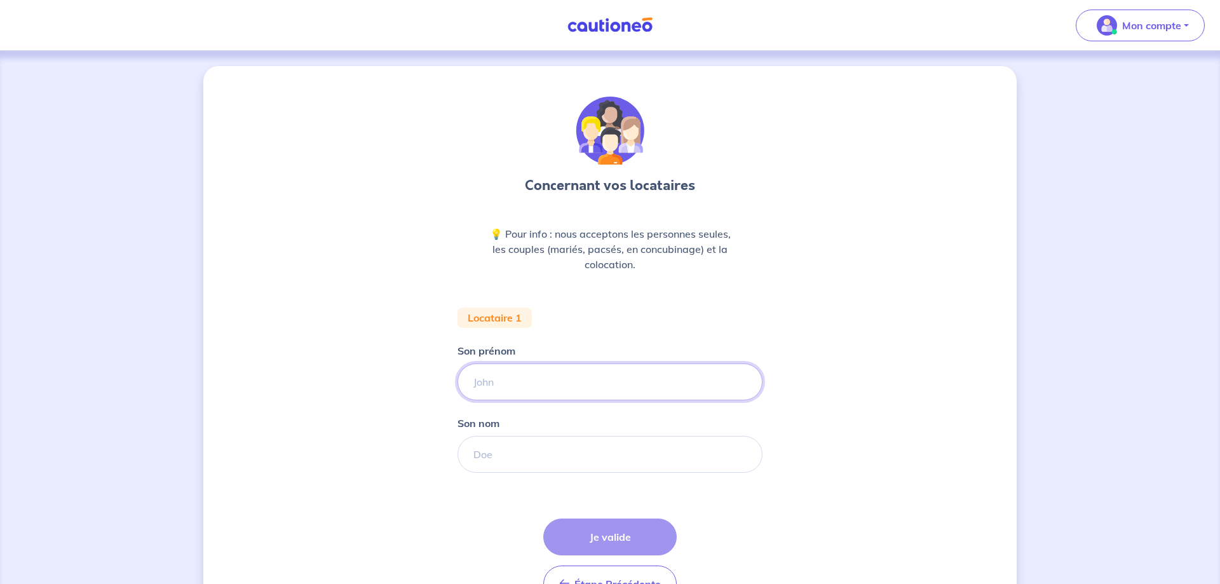
click at [554, 384] on input "Son prénom" at bounding box center [609, 381] width 305 height 37
type input "Noureddine"
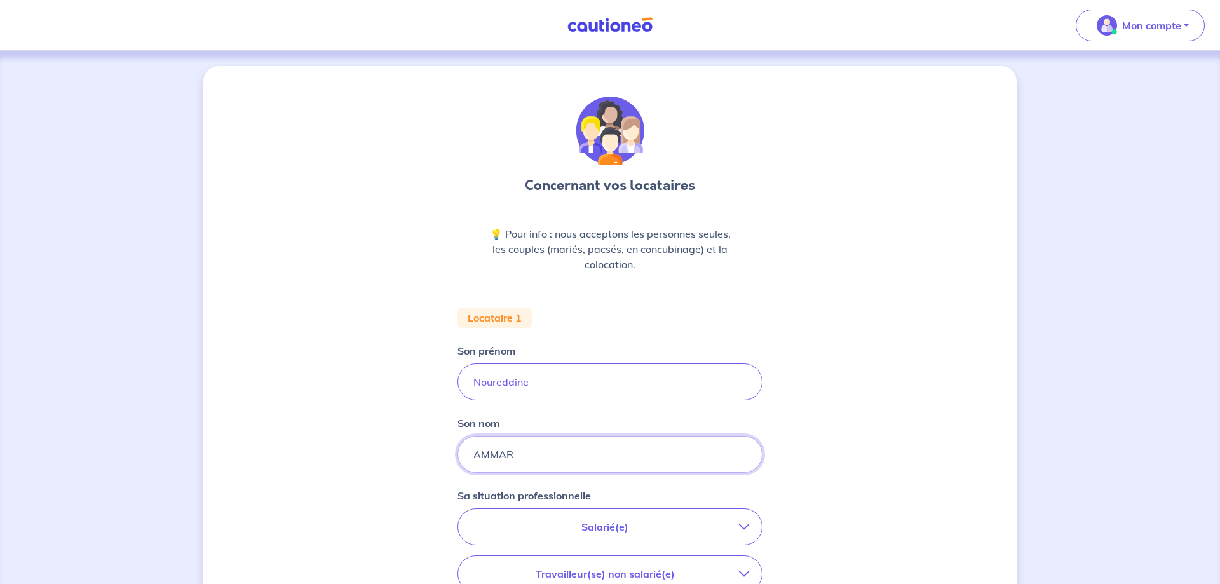
type input "AMMAR"
click at [747, 519] on button "Salarié(e)" at bounding box center [610, 527] width 304 height 36
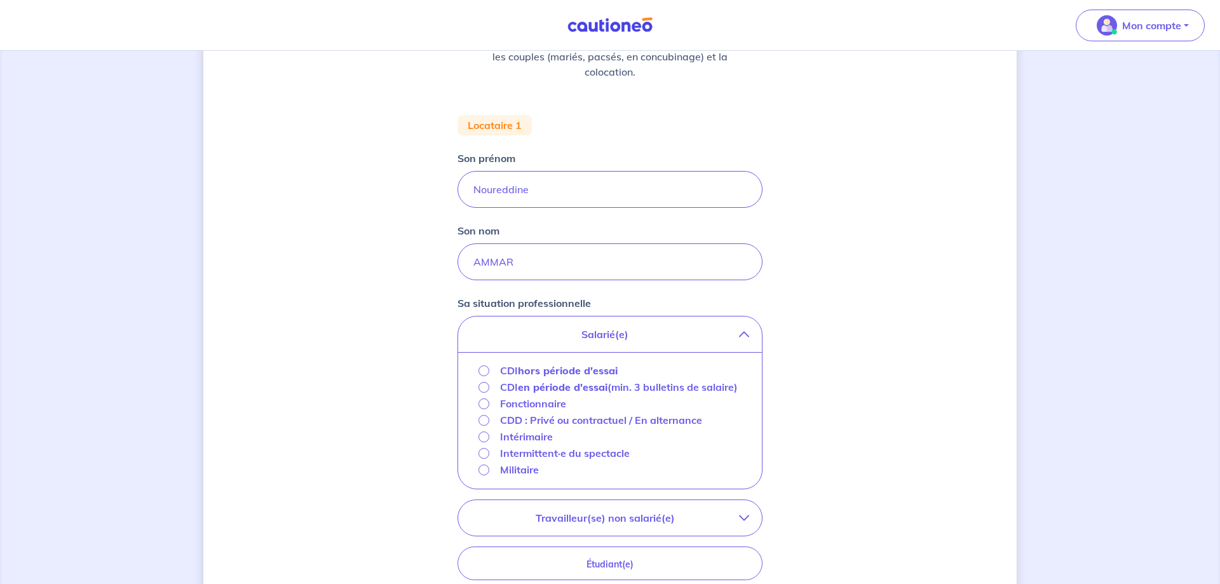
scroll to position [194, 0]
click at [545, 384] on strong "en période d'essai" at bounding box center [563, 385] width 90 height 13
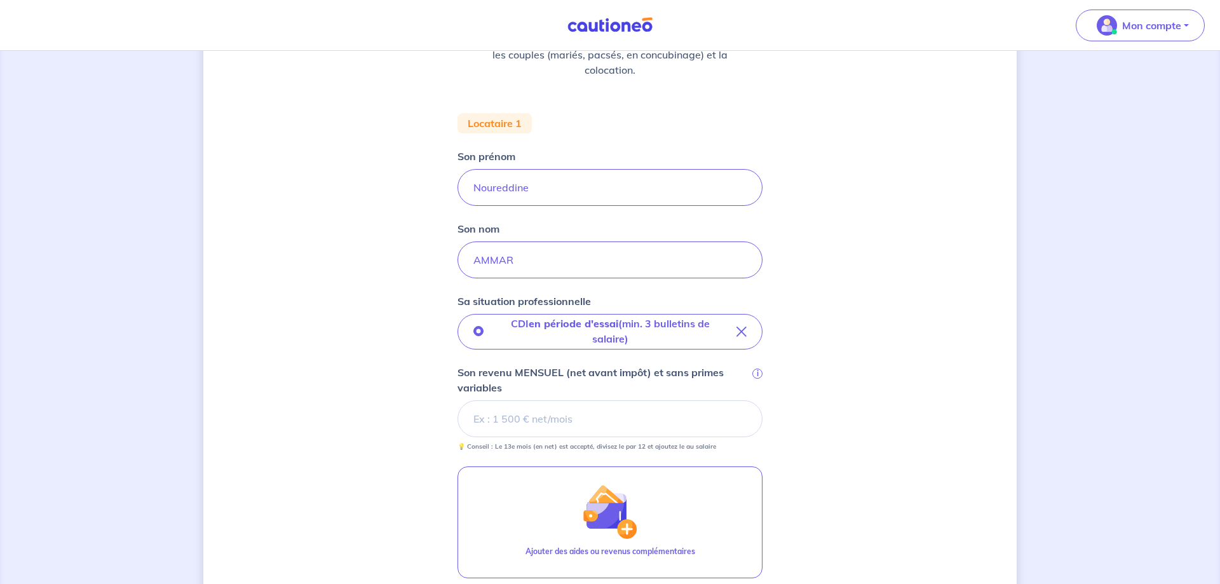
click at [563, 414] on input "Son revenu MENSUEL (net avant impôt) et sans primes variables i" at bounding box center [609, 418] width 305 height 37
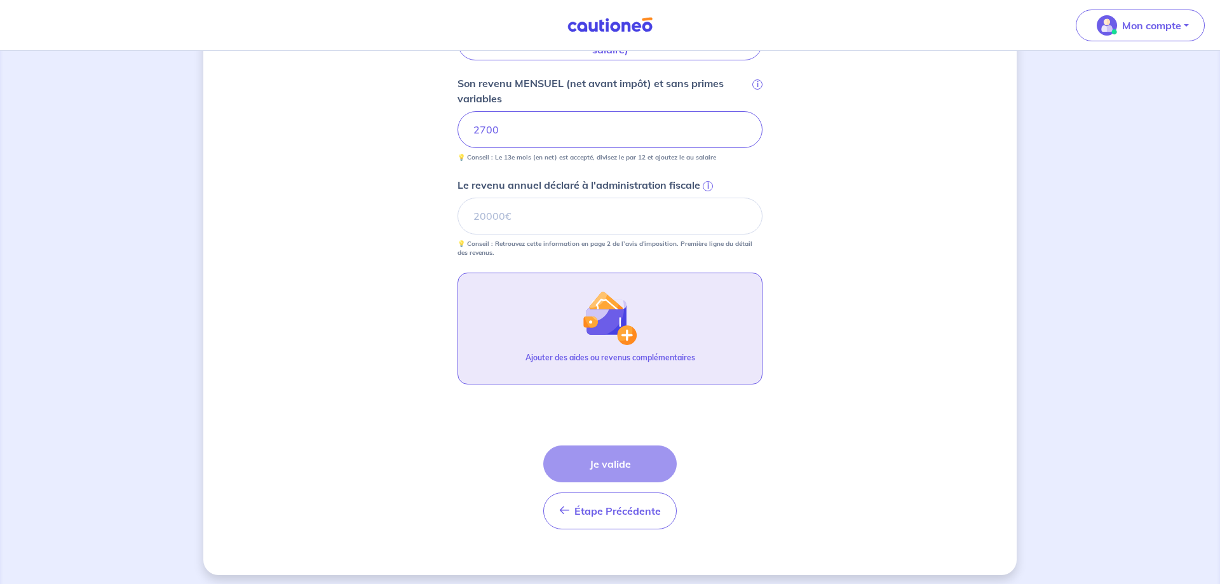
scroll to position [490, 0]
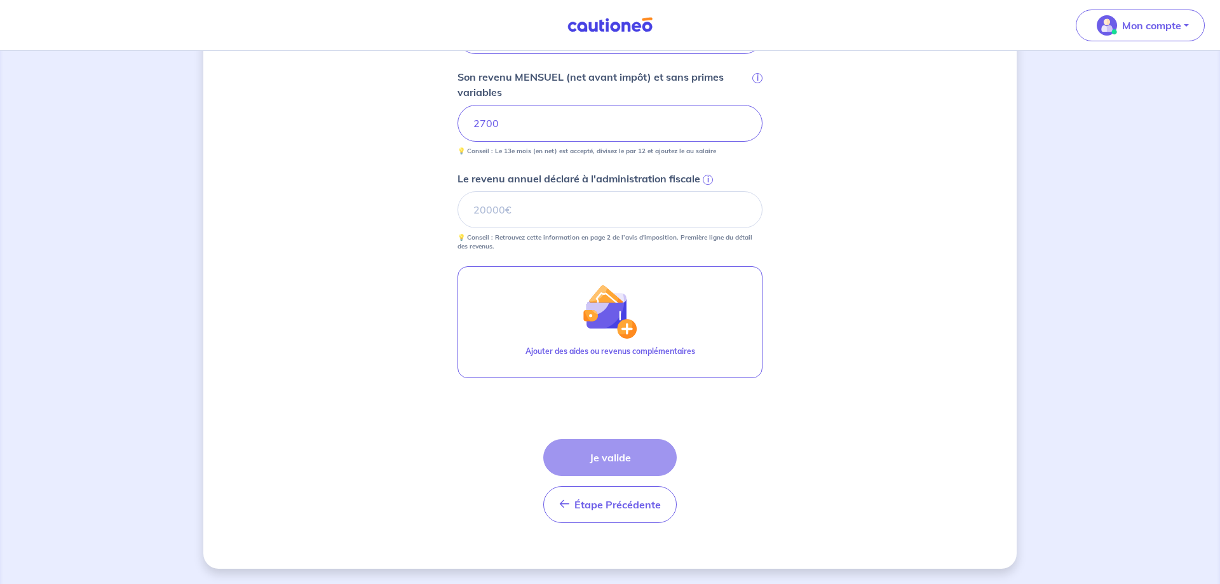
click at [615, 458] on div "Étape Précédente Précédent Je valide Je valide" at bounding box center [609, 481] width 133 height 84
click at [524, 206] on input "Le revenu annuel déclaré à l'administration fiscale i" at bounding box center [609, 209] width 305 height 37
type input "0"
click at [613, 463] on button "Je valide" at bounding box center [609, 457] width 133 height 37
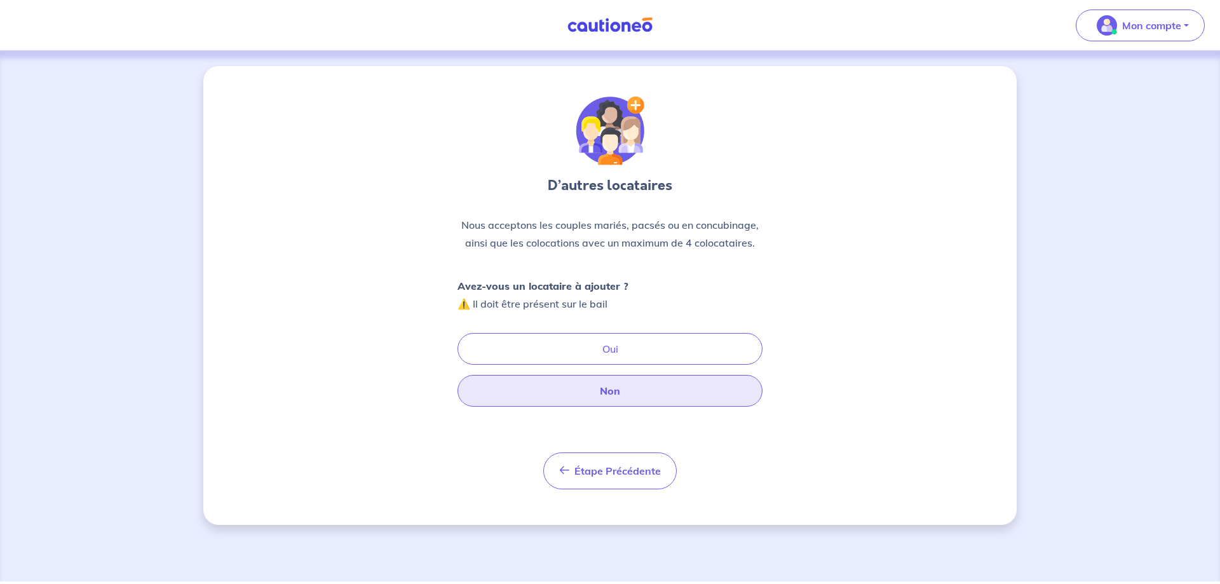
click at [614, 393] on button "Non" at bounding box center [609, 391] width 305 height 32
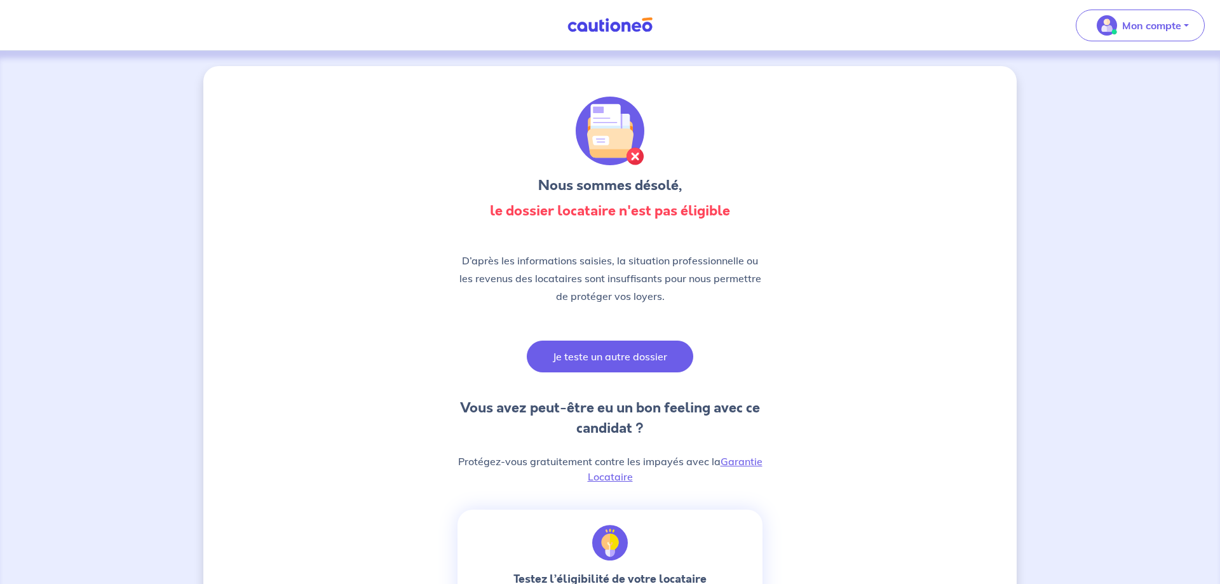
click at [630, 357] on button "Je teste un autre dossier" at bounding box center [610, 356] width 166 height 32
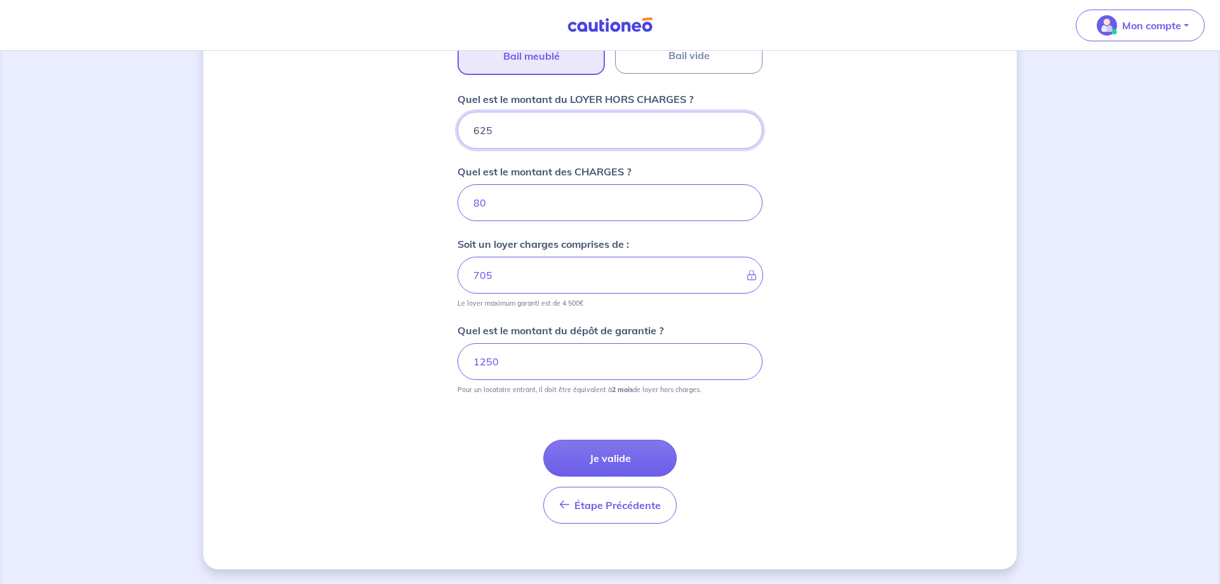
scroll to position [482, 0]
click at [615, 455] on button "Je valide" at bounding box center [609, 457] width 133 height 37
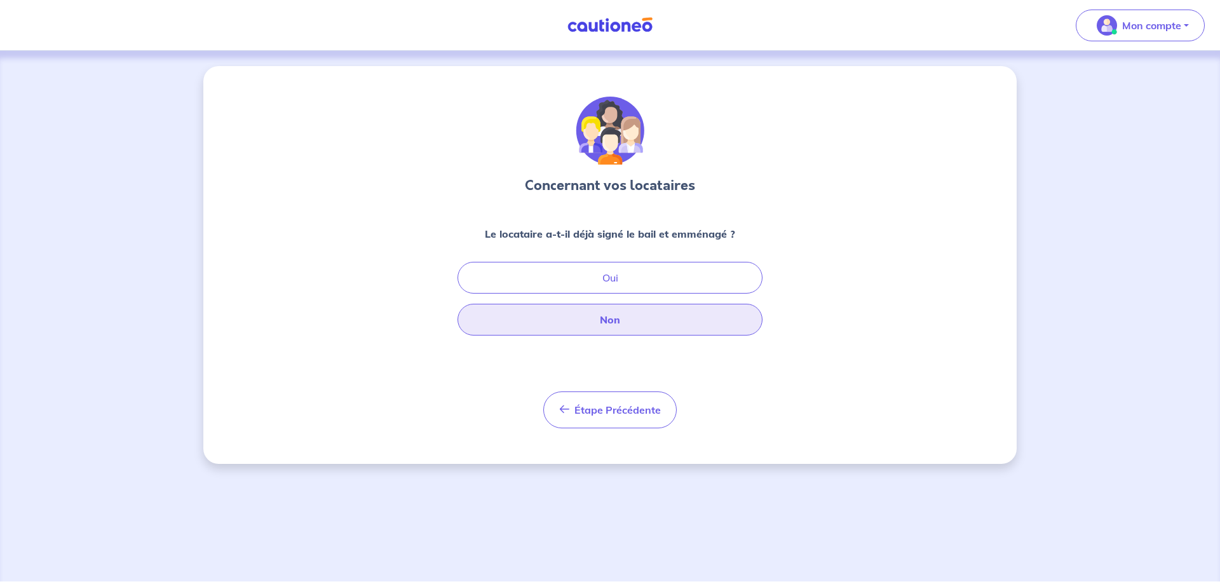
click at [617, 327] on button "Non" at bounding box center [609, 320] width 305 height 32
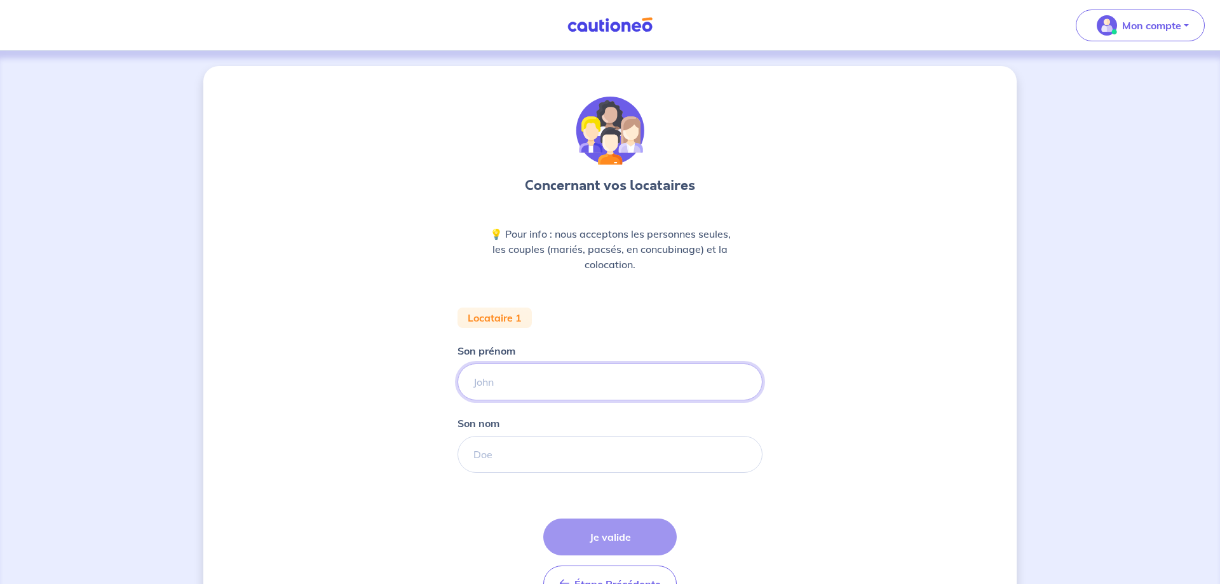
click at [561, 389] on input "Son prénom" at bounding box center [609, 381] width 305 height 37
type input "Nourredine"
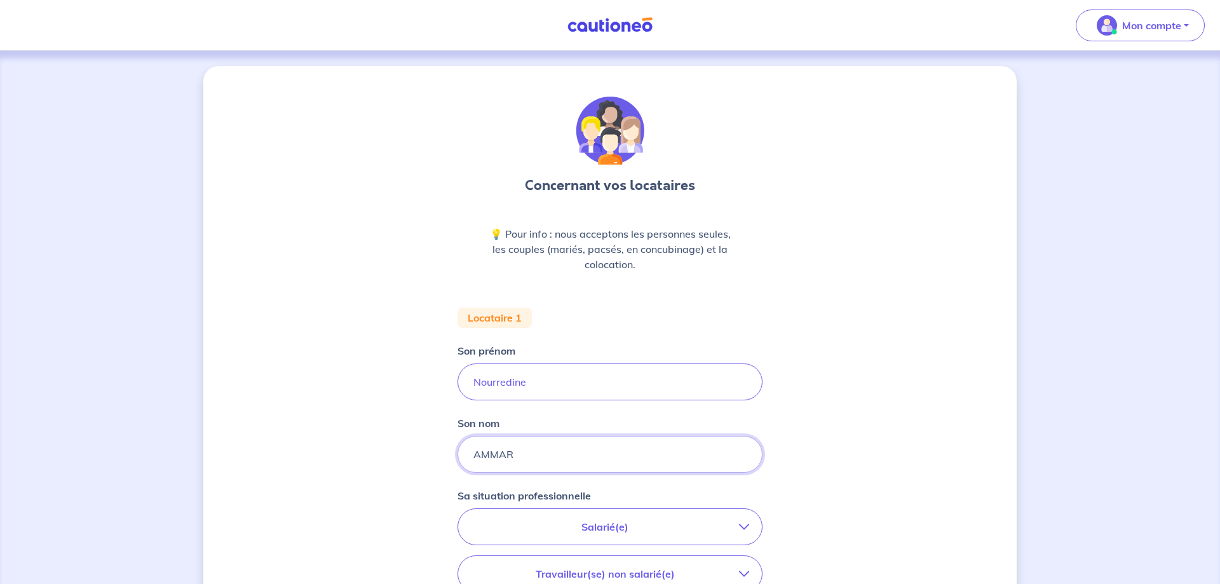
type input "AMMAR"
click at [593, 518] on button "Salarié(e)" at bounding box center [610, 527] width 304 height 36
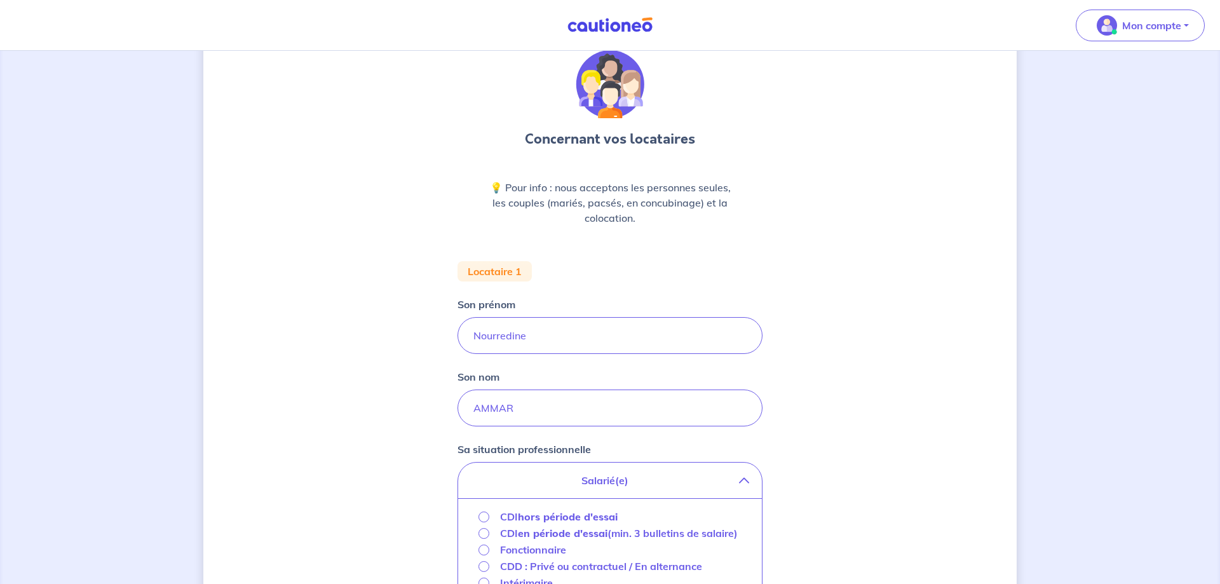
scroll to position [130, 0]
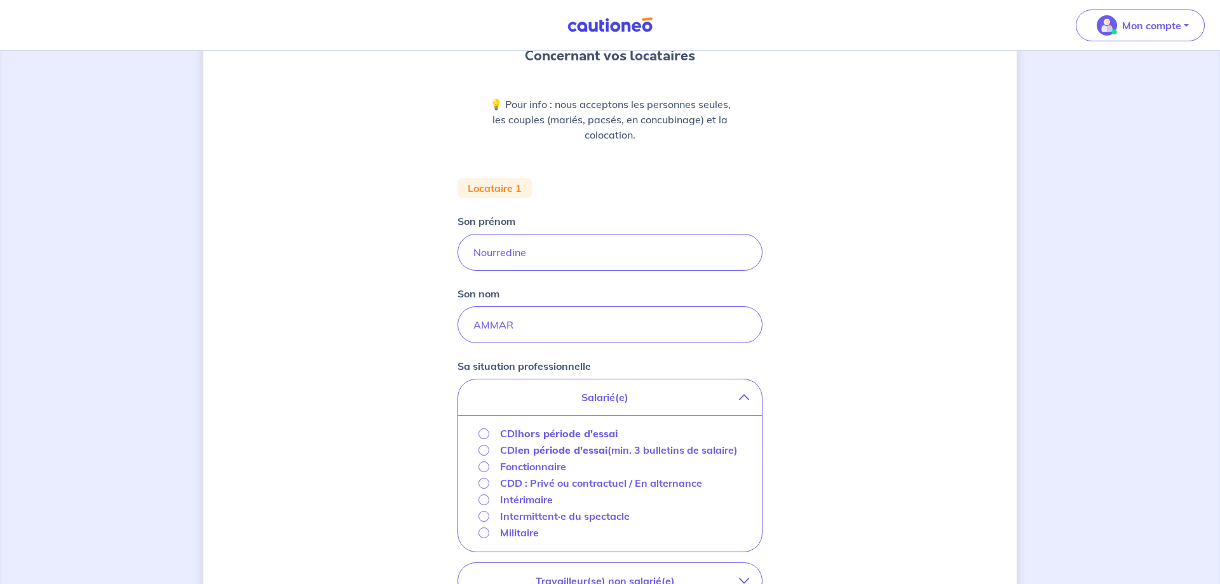
click at [565, 455] on strong "en période d'essai" at bounding box center [563, 449] width 90 height 13
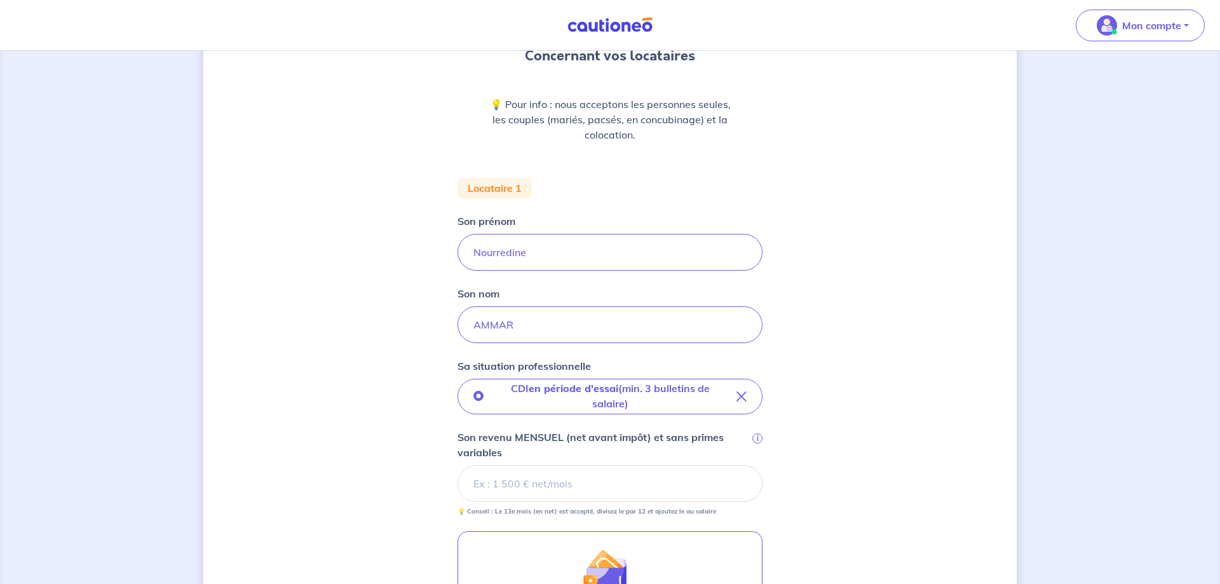
click at [563, 493] on input "Son revenu MENSUEL (net avant impôt) et sans primes variables i" at bounding box center [609, 483] width 305 height 37
click at [498, 475] on input "Son revenu MENSUEL (net avant impôt) et sans primes variables i" at bounding box center [609, 483] width 305 height 37
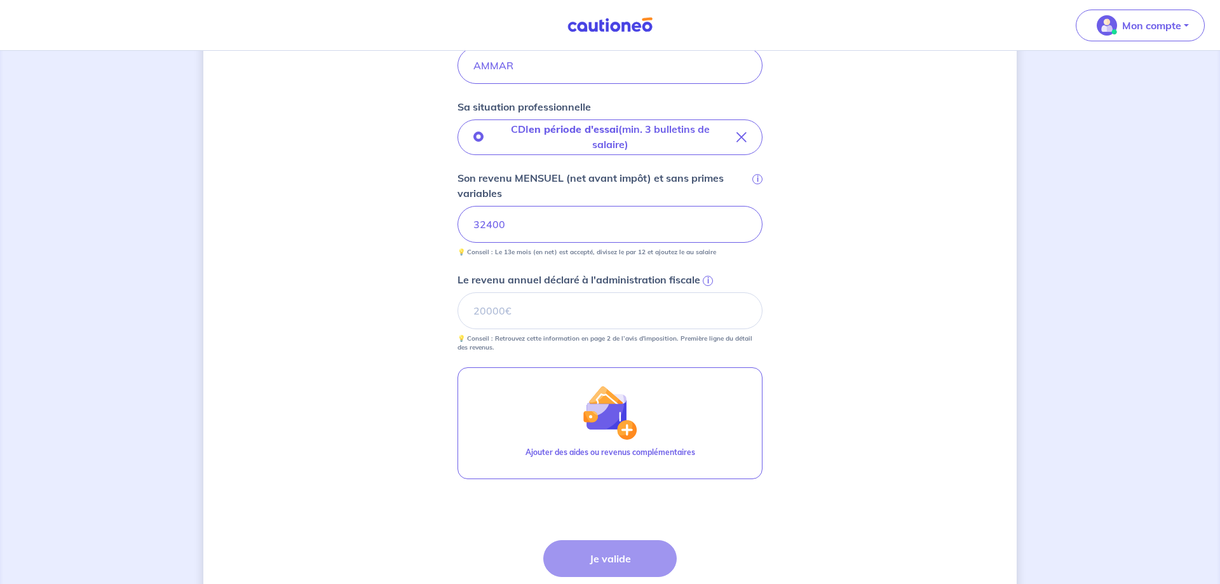
click at [613, 561] on div "Étape Précédente Précédent Je valide Je valide" at bounding box center [609, 582] width 133 height 84
click at [522, 314] on input "Le revenu annuel déclaré à l'administration fiscale i" at bounding box center [609, 310] width 305 height 37
type input "32400"
click at [596, 555] on button "Je valide" at bounding box center [609, 558] width 133 height 37
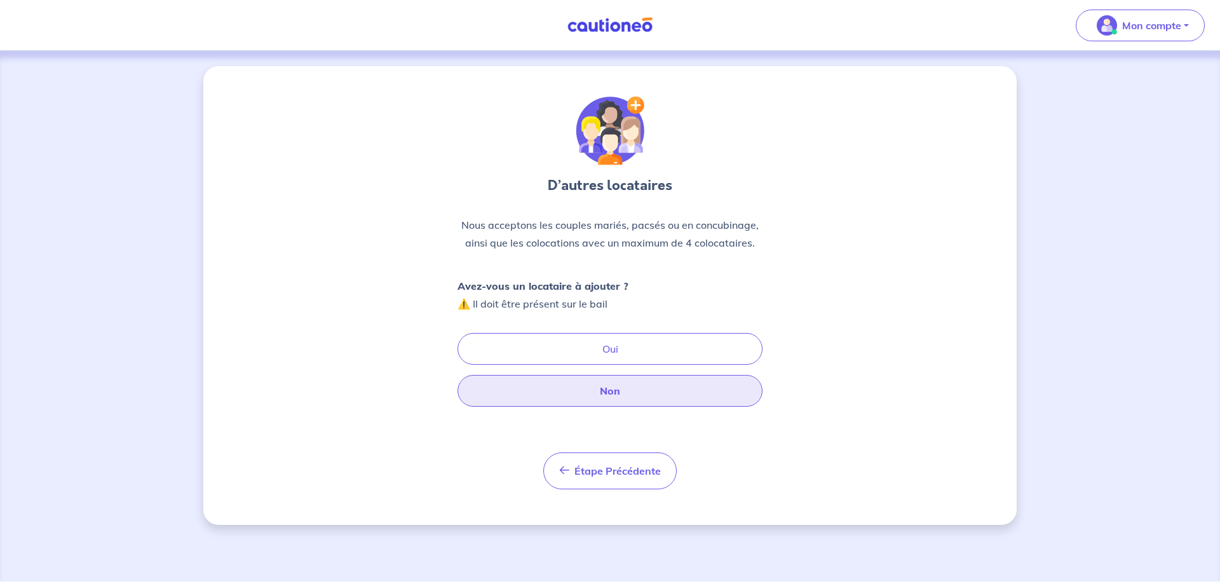
click at [621, 391] on button "Non" at bounding box center [609, 391] width 305 height 32
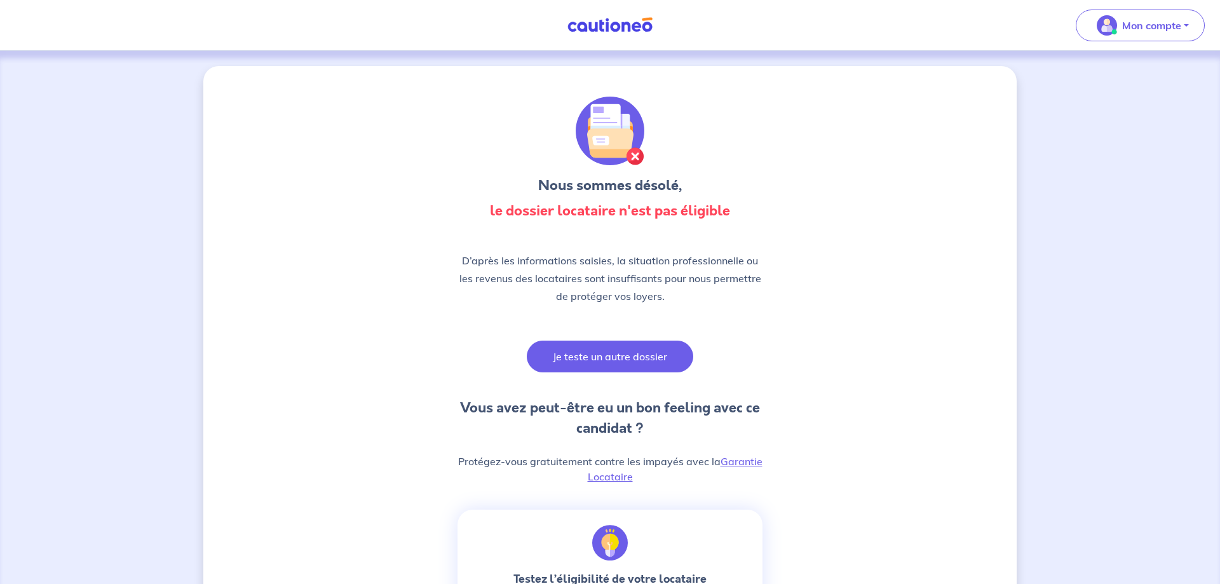
click at [572, 346] on button "Je teste un autre dossier" at bounding box center [610, 356] width 166 height 32
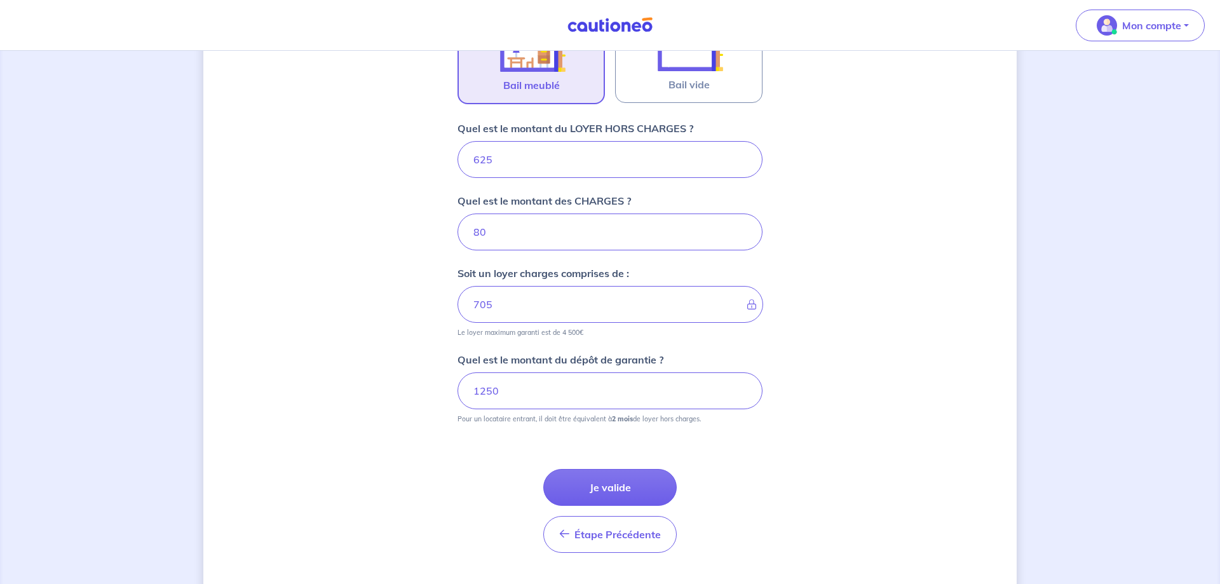
scroll to position [482, 0]
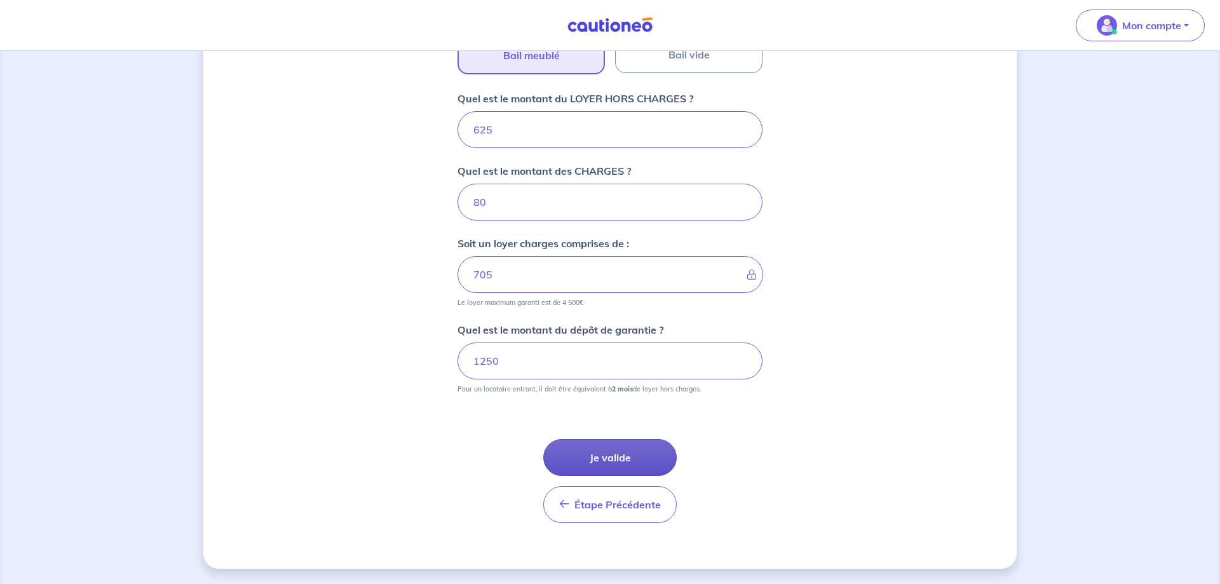
click at [602, 461] on button "Je valide" at bounding box center [609, 457] width 133 height 37
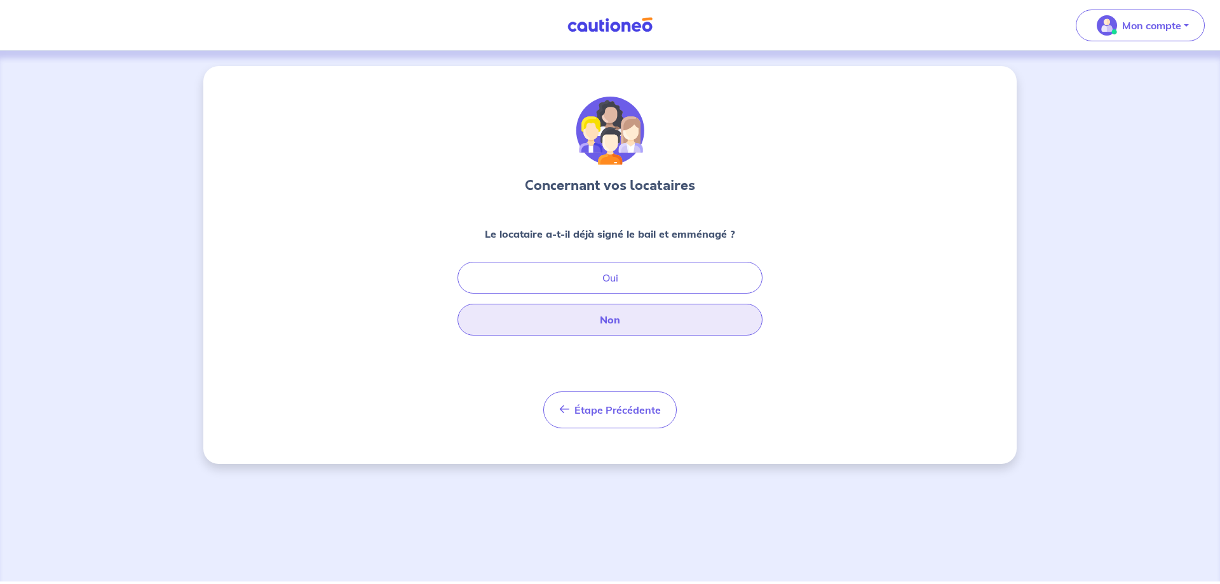
click at [571, 325] on button "Non" at bounding box center [609, 320] width 305 height 32
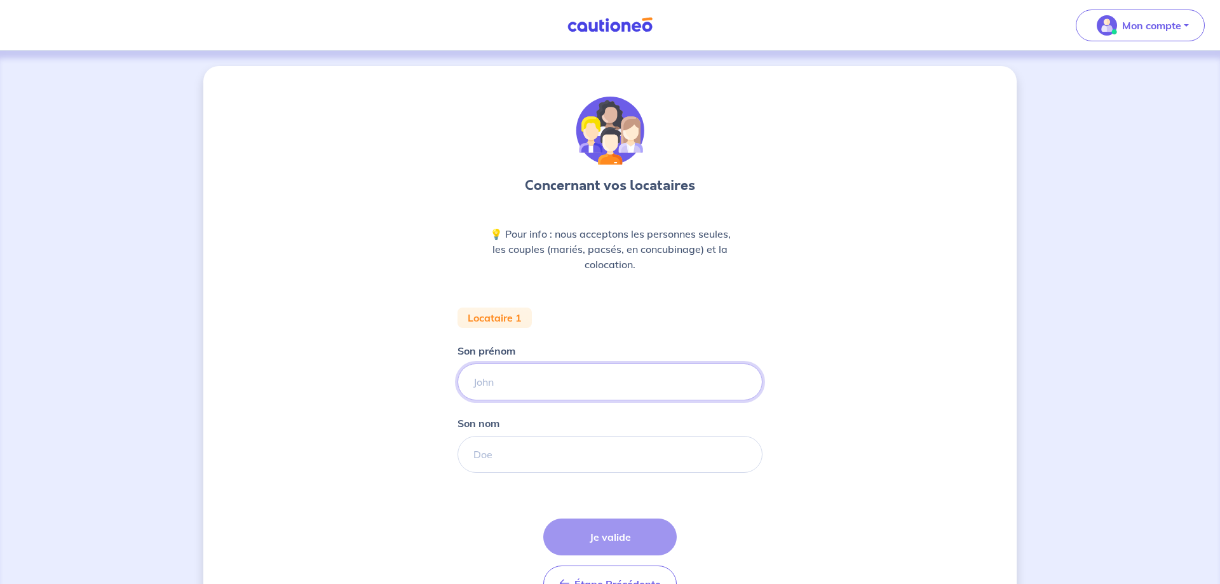
click at [526, 367] on input "Son prénom" at bounding box center [609, 381] width 305 height 37
type input "noureddine"
click at [530, 450] on input "Son nom" at bounding box center [609, 454] width 305 height 37
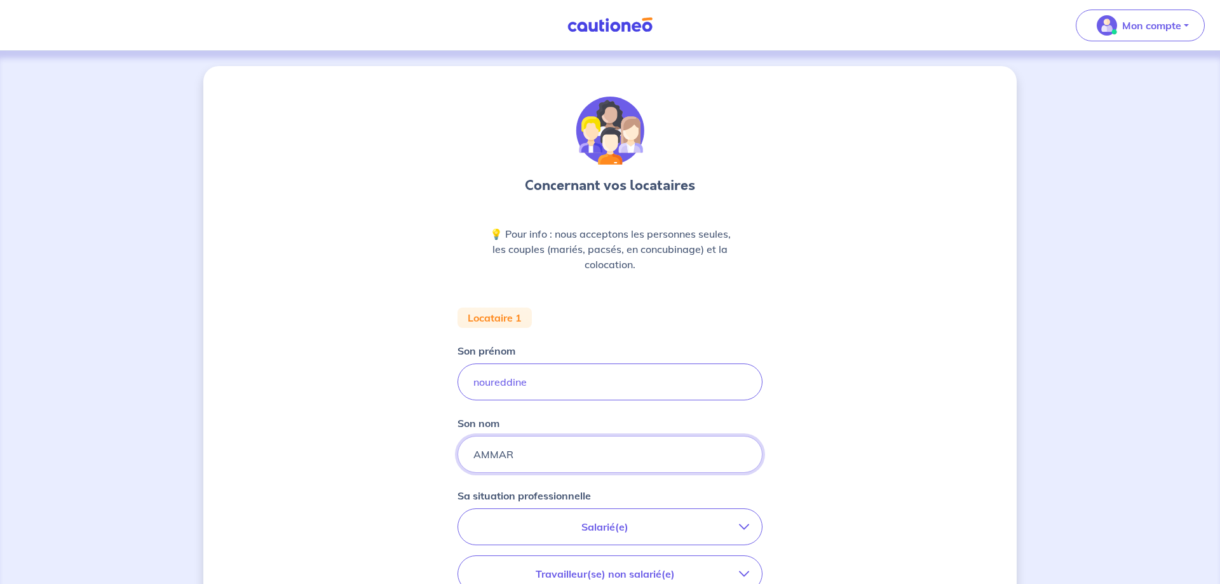
type input "AMMAR"
click at [738, 533] on p "Salarié(e)" at bounding box center [605, 526] width 268 height 15
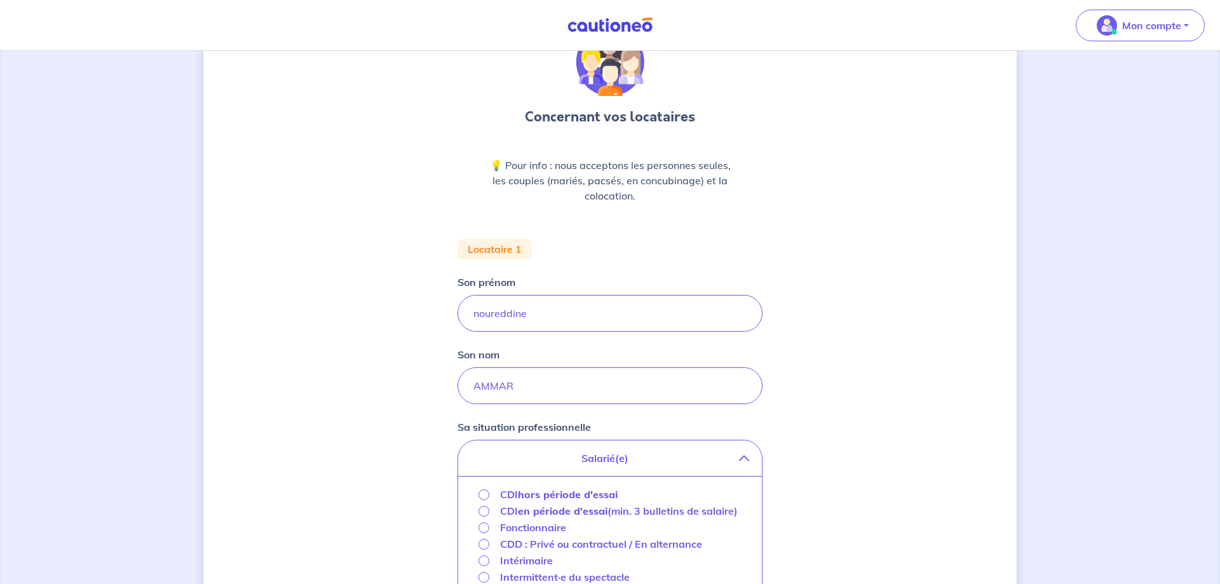
scroll to position [130, 0]
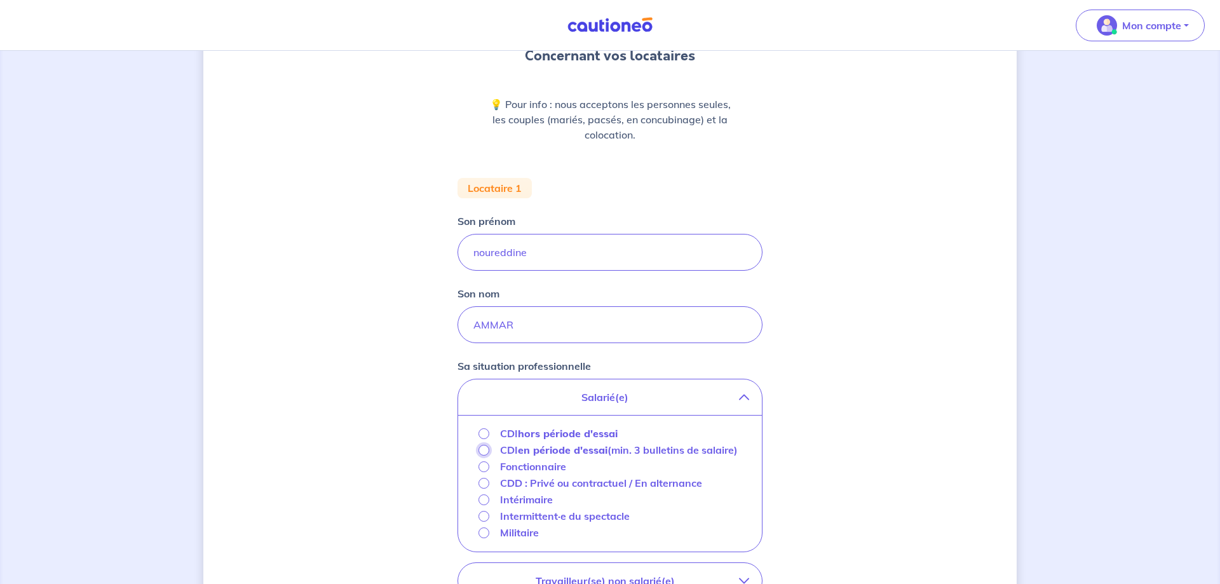
click at [485, 448] on input "CDI en période d'essai (min. 3 bulletins de salaire)" at bounding box center [483, 450] width 11 height 11
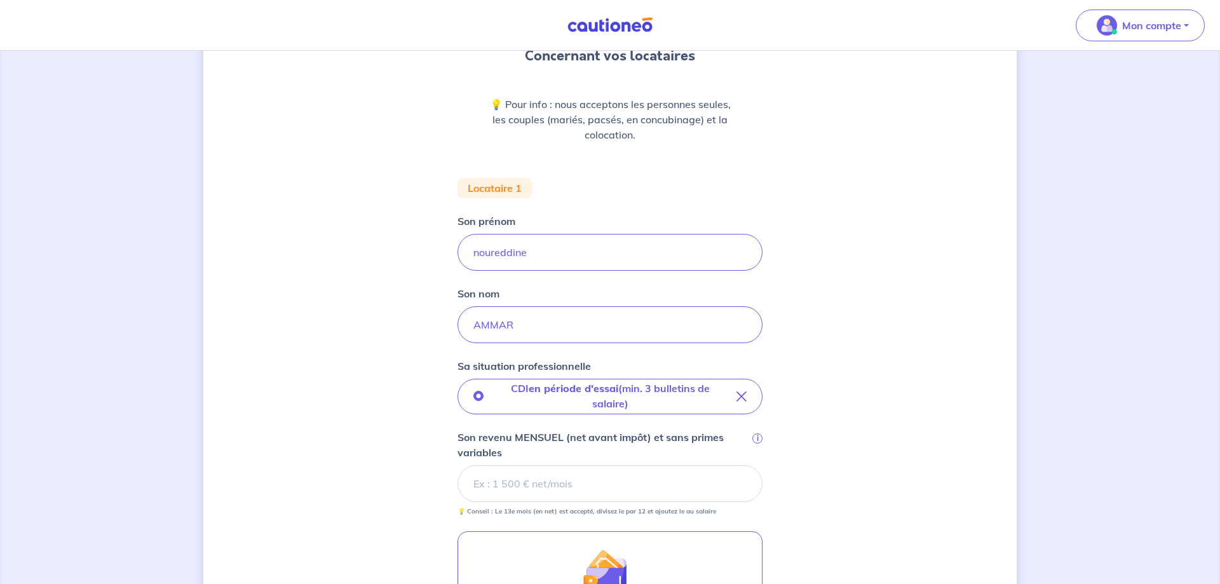
click at [506, 487] on input "Son revenu MENSUEL (net avant impôt) et sans primes variables i" at bounding box center [609, 483] width 305 height 37
click at [501, 569] on input "Le revenu annuel déclaré à l'administration fiscale i" at bounding box center [609, 569] width 305 height 37
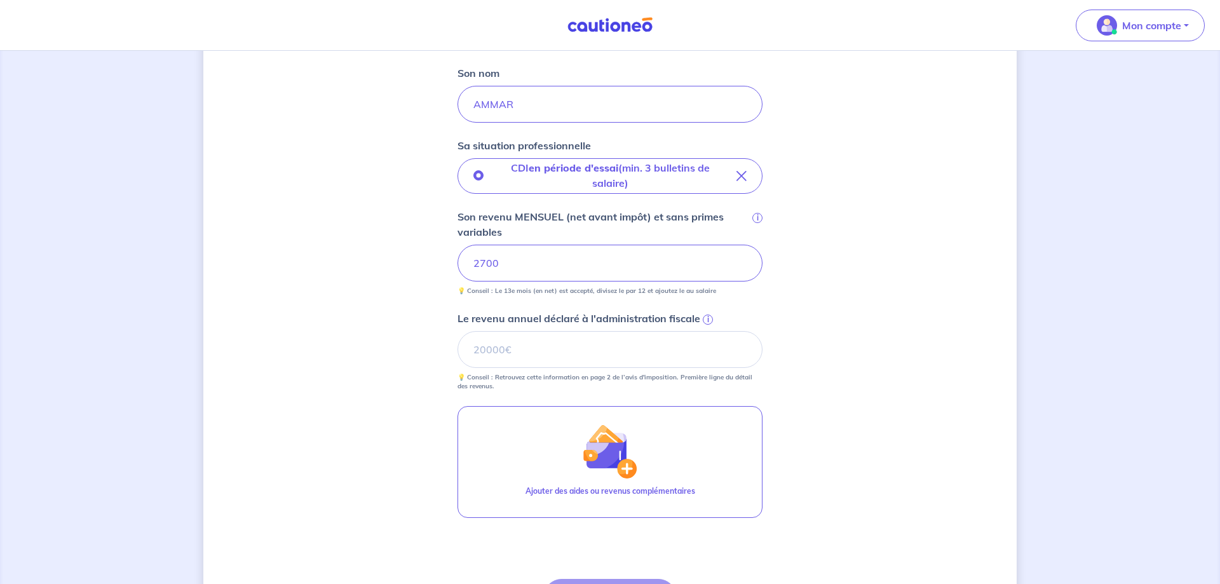
scroll to position [389, 0]
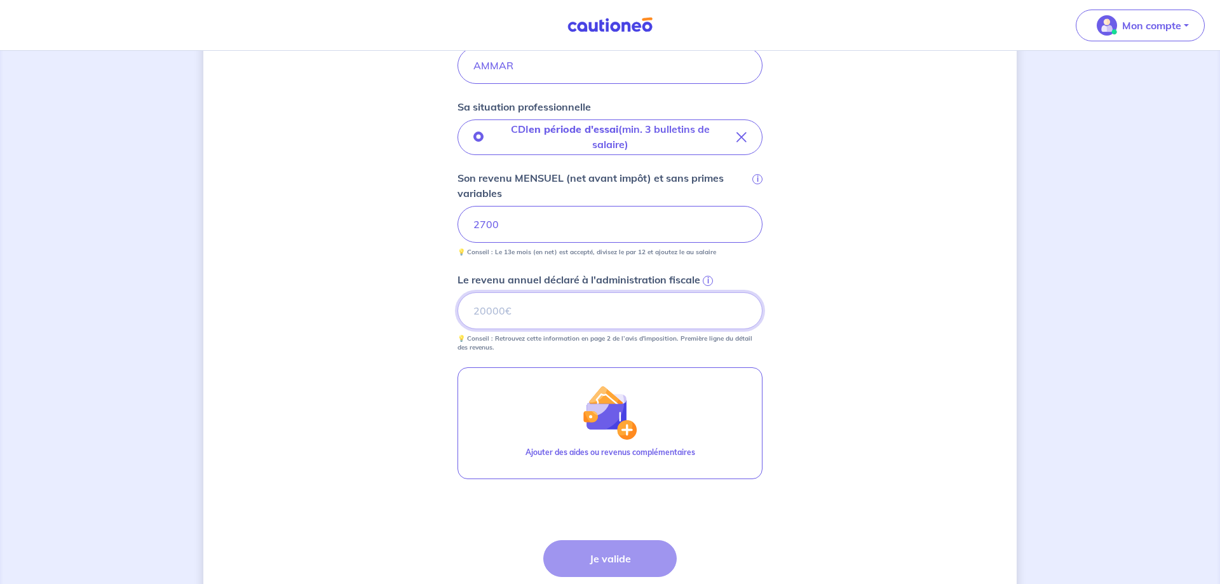
click at [495, 311] on input "Le revenu annuel déclaré à l'administration fiscale i" at bounding box center [609, 310] width 305 height 37
type input "32400"
click at [835, 392] on div "Concernant vos locataires 💡 Pour info : nous acceptons les personnes seules, le…" at bounding box center [609, 173] width 813 height 992
click at [598, 569] on button "Je valide" at bounding box center [609, 558] width 133 height 37
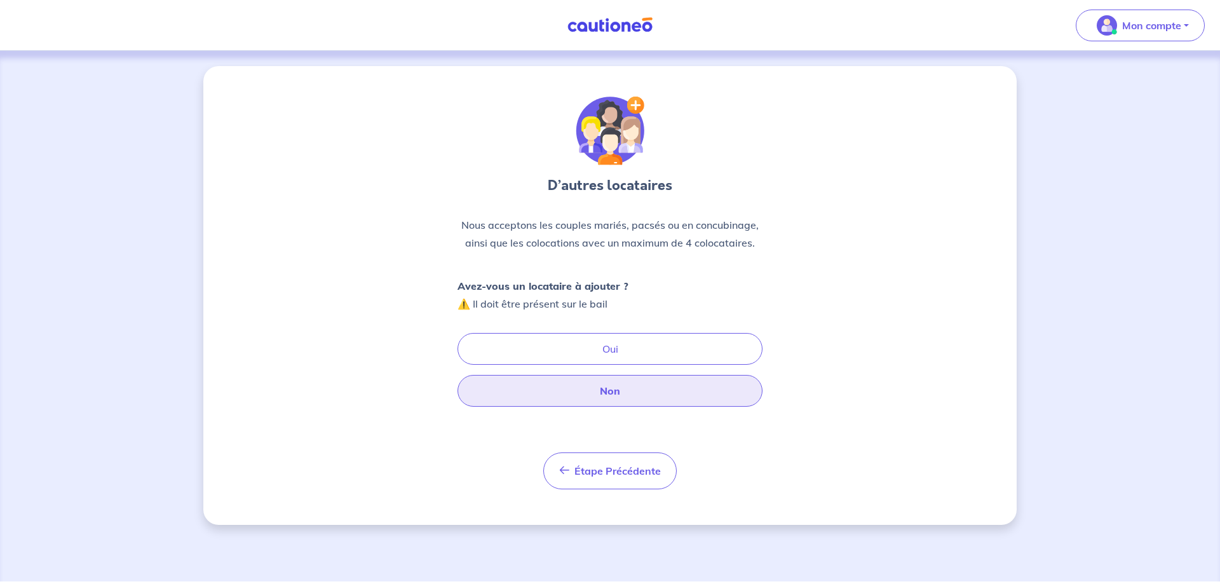
click at [630, 391] on button "Non" at bounding box center [609, 391] width 305 height 32
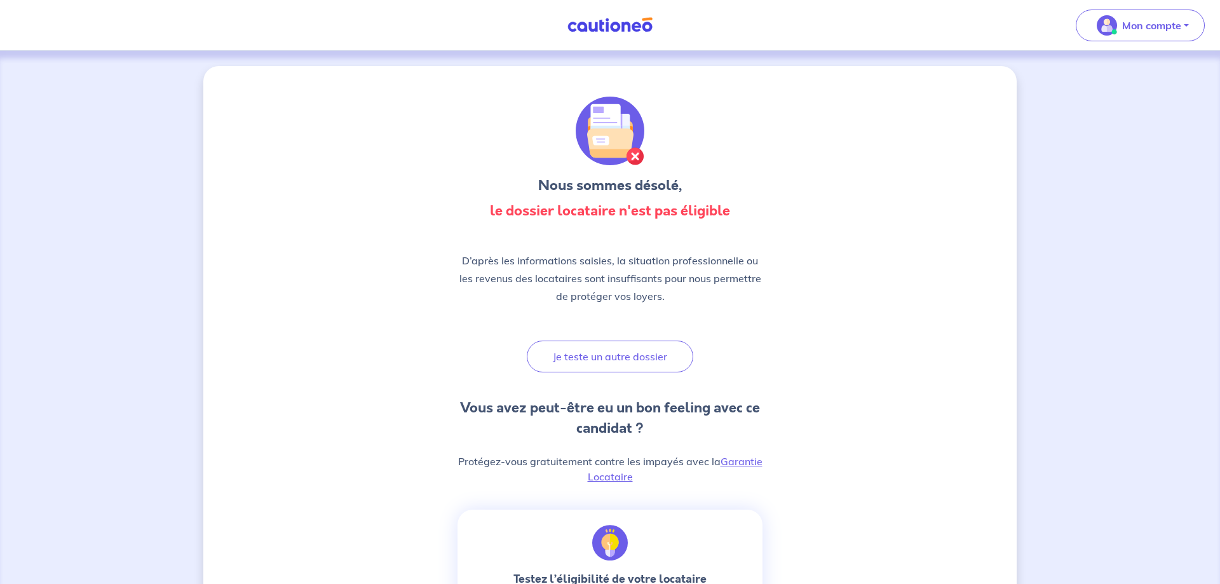
click at [594, 22] on img at bounding box center [609, 25] width 95 height 16
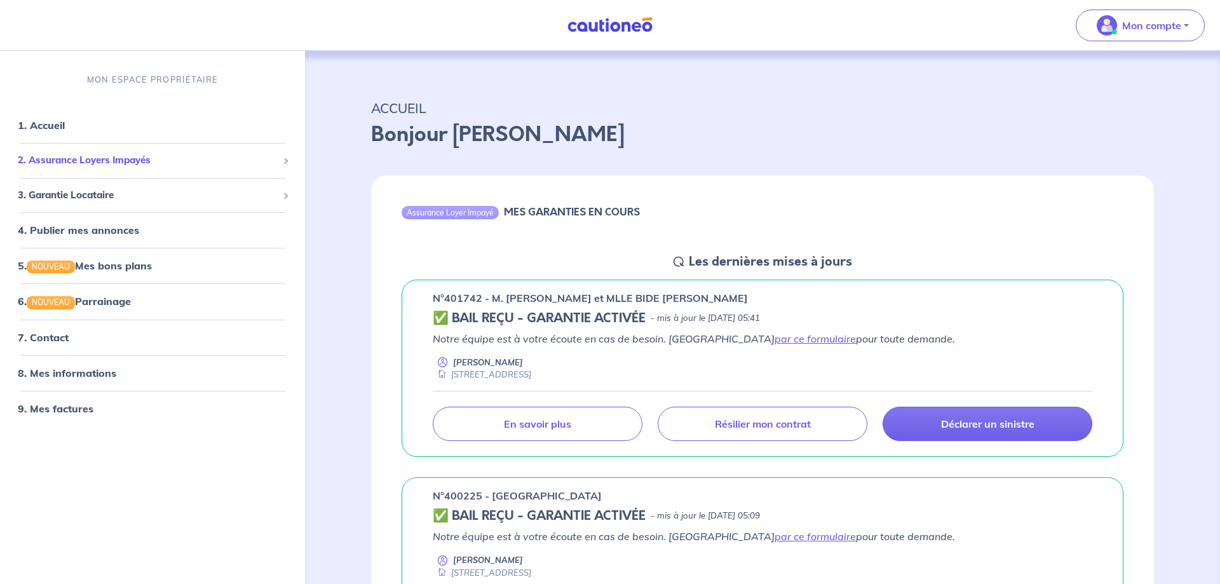
click at [191, 163] on span "2. Assurance Loyers Impayés" at bounding box center [148, 160] width 260 height 15
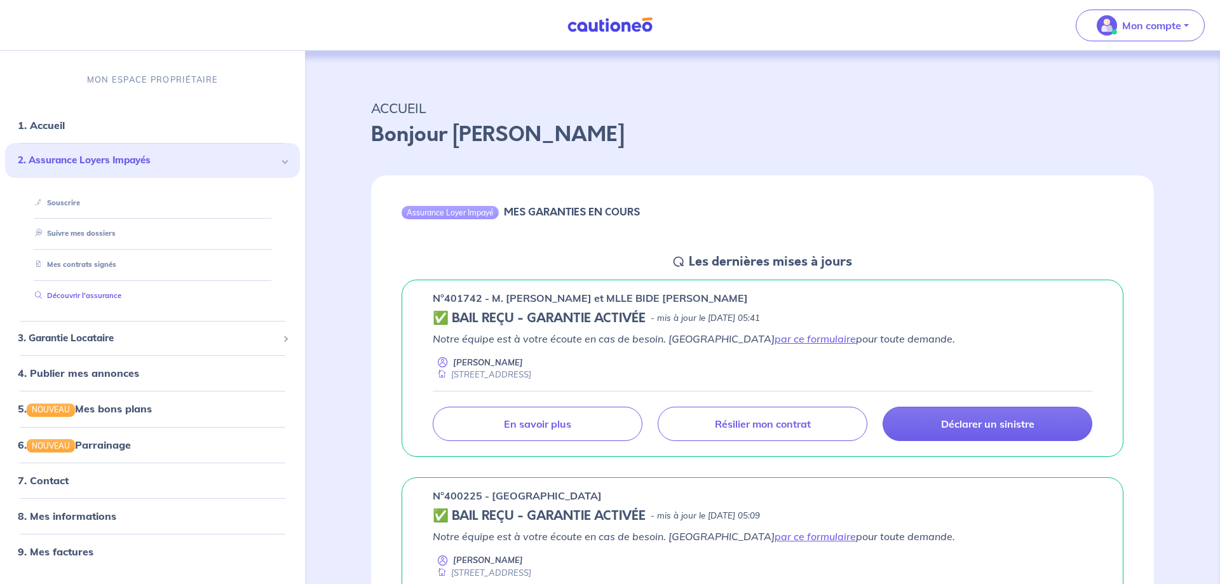
click at [121, 300] on link "Découvrir l'assurance" at bounding box center [75, 295] width 91 height 9
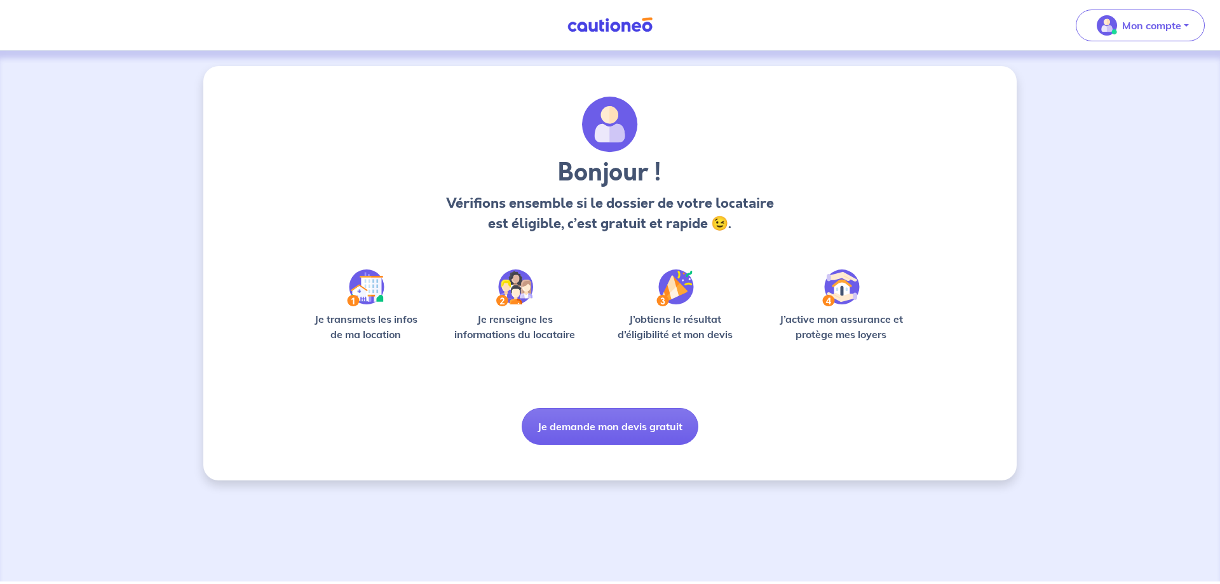
click at [379, 293] on img at bounding box center [365, 287] width 37 height 37
click at [596, 221] on p "Vérifions ensemble si le dossier de votre locataire est éligible, c’est gratuit…" at bounding box center [609, 213] width 335 height 41
click at [614, 424] on button "Je demande mon devis gratuit" at bounding box center [610, 426] width 177 height 37
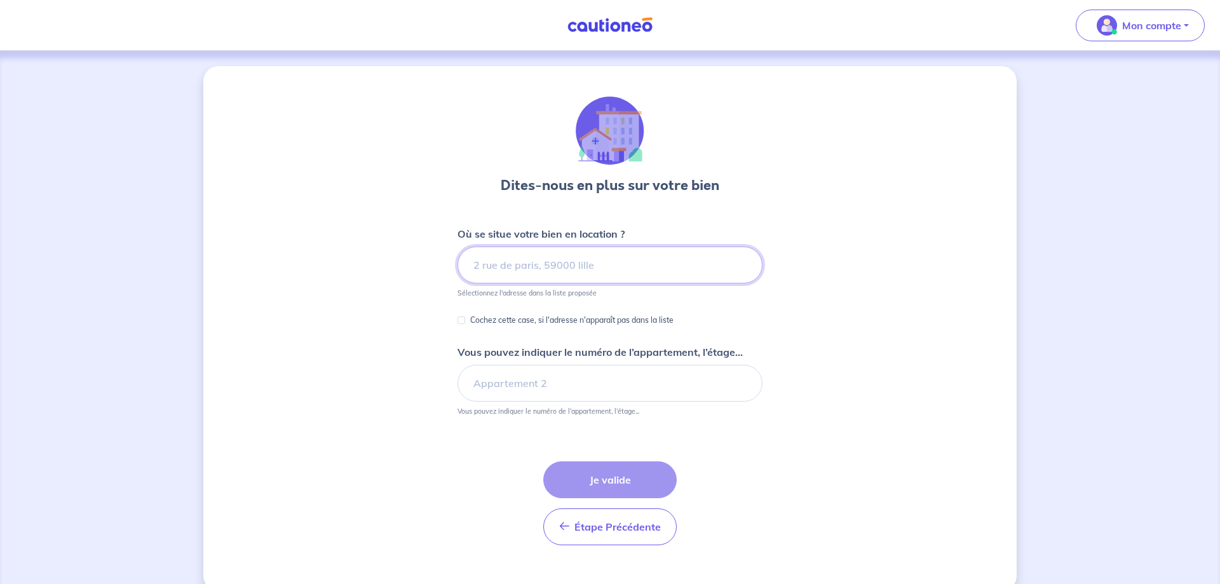
click at [606, 275] on input at bounding box center [609, 264] width 305 height 37
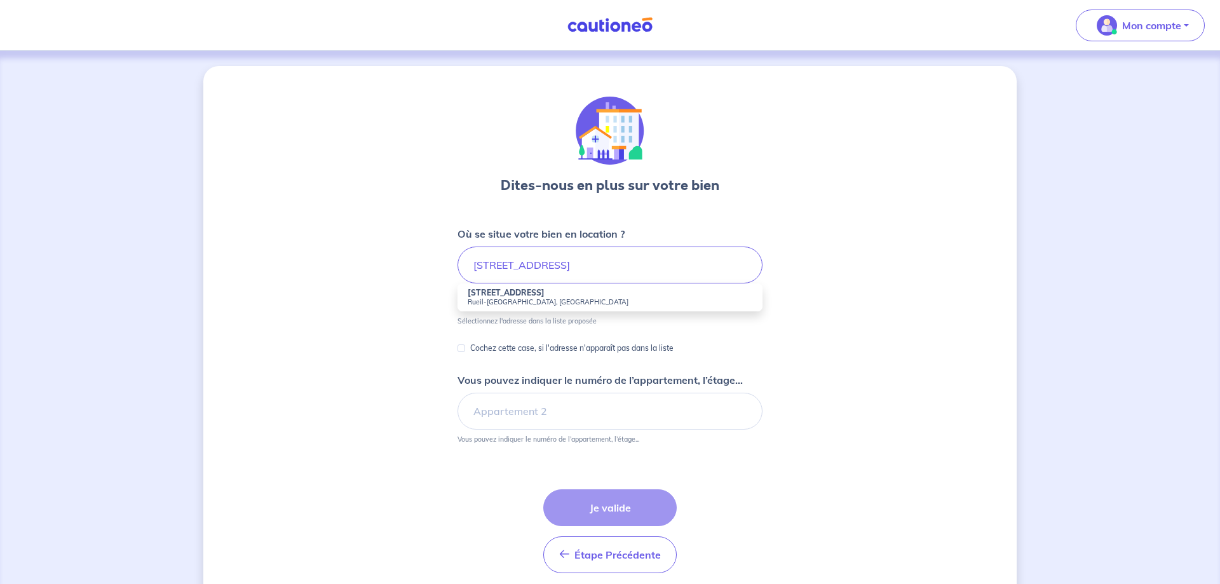
click at [506, 292] on strong "[STREET_ADDRESS]" at bounding box center [506, 293] width 77 height 10
type input "[STREET_ADDRESS]"
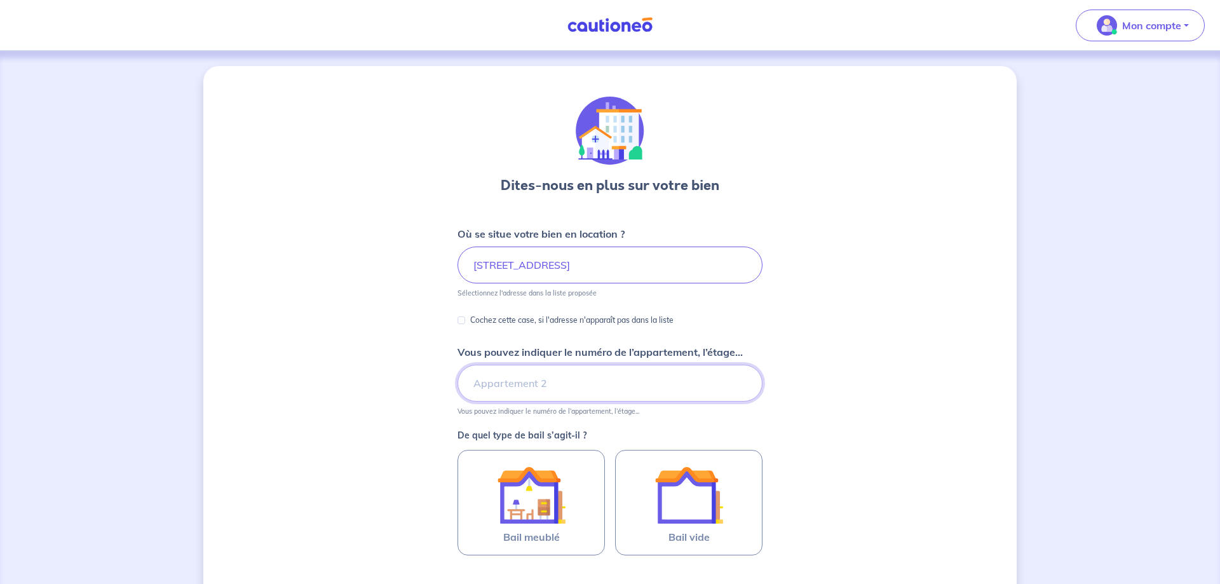
click at [571, 379] on input "Vous pouvez indiquer le numéro de l’appartement, l’étage..." at bounding box center [609, 383] width 305 height 37
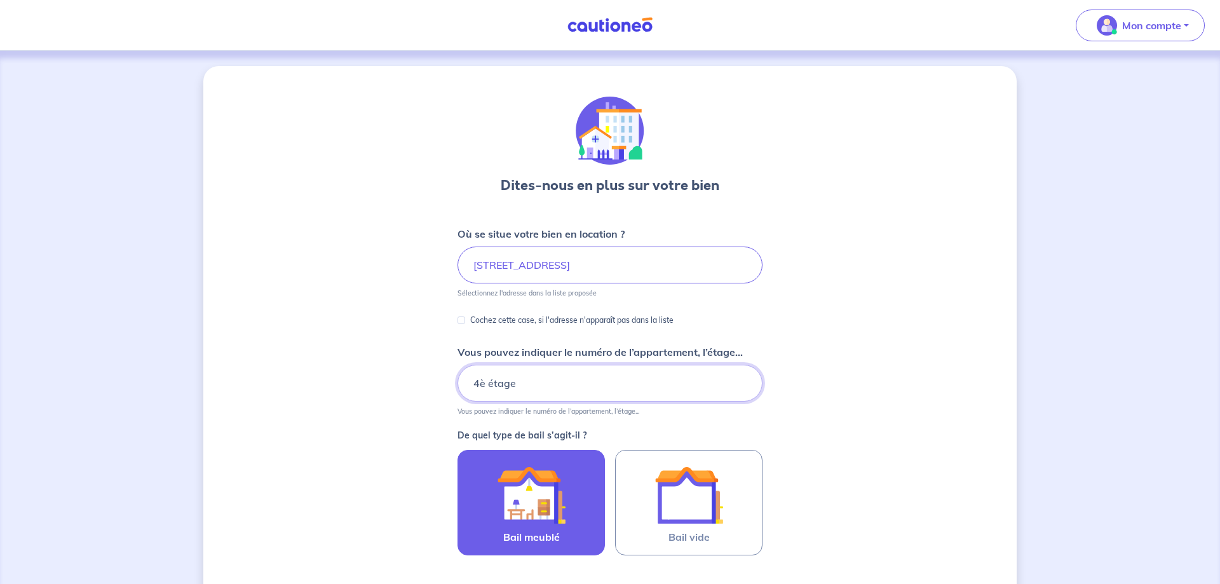
type input "4è étage"
click at [579, 461] on label "Bail meublé" at bounding box center [530, 502] width 147 height 105
click at [0, 0] on input "Bail meublé" at bounding box center [0, 0] width 0 height 0
